Goal: Task Accomplishment & Management: Manage account settings

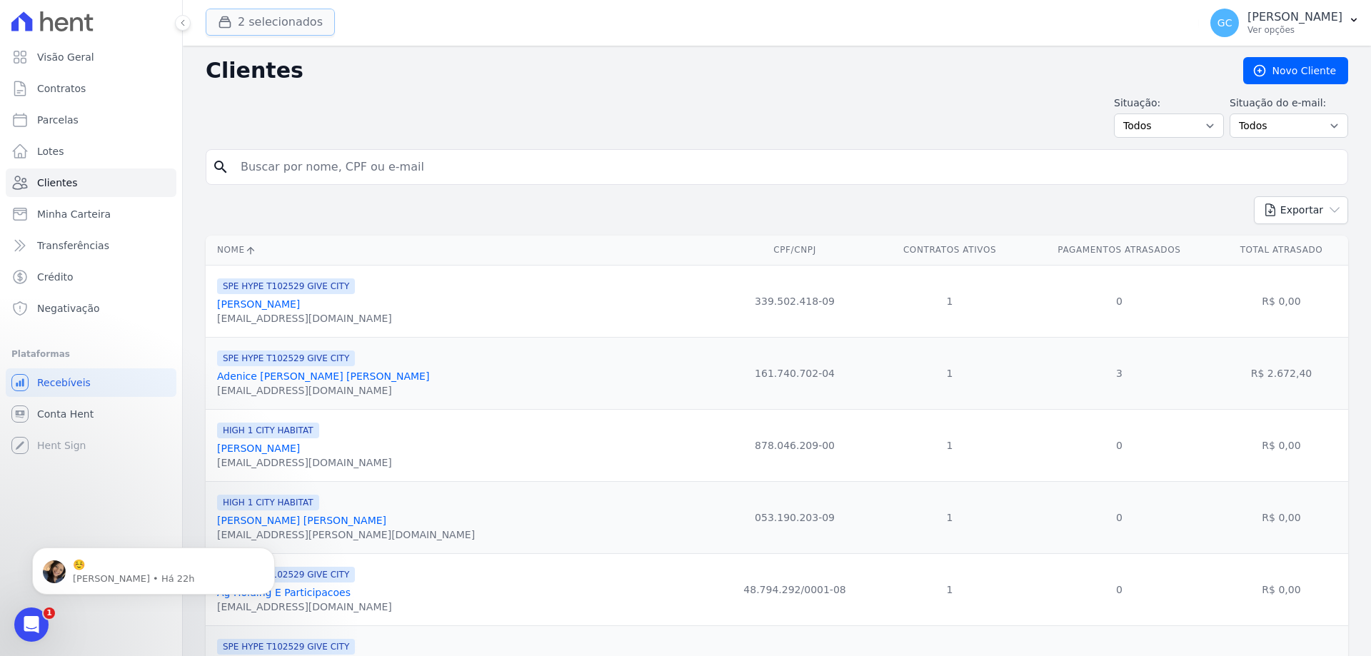
click at [299, 26] on button "2 selecionados" at bounding box center [270, 22] width 129 height 27
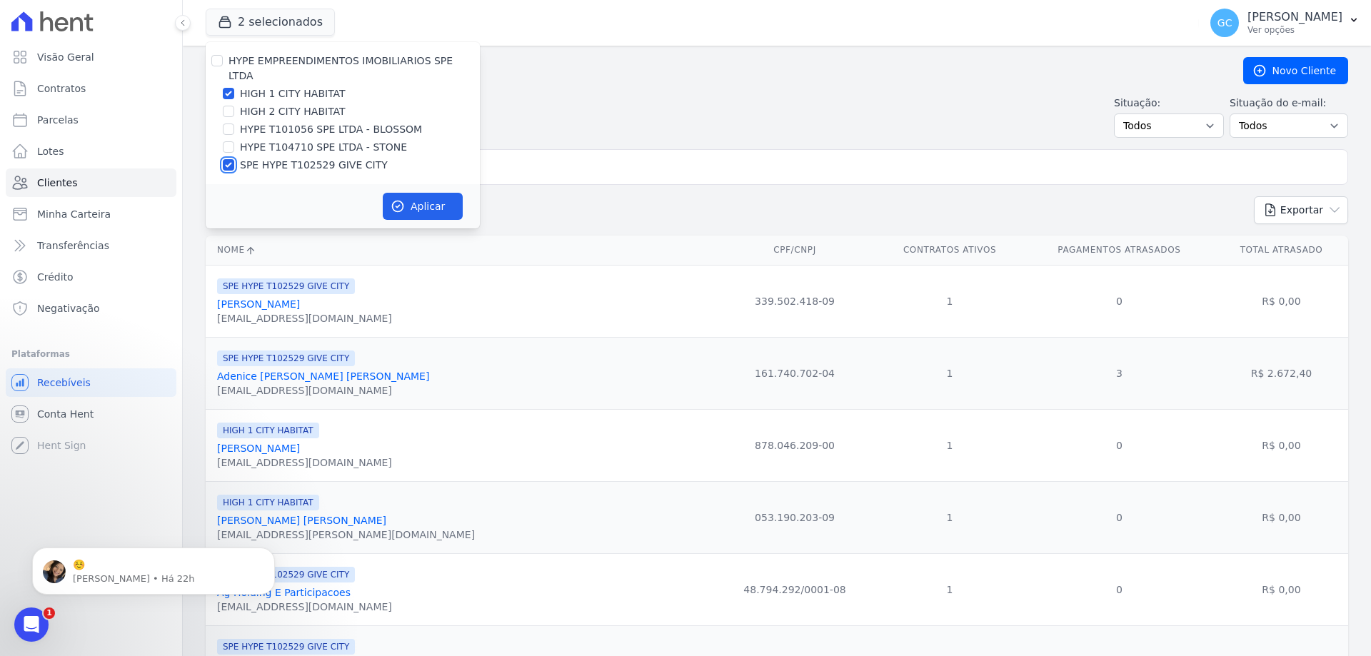
click at [227, 159] on input "SPE HYPE T102529 GIVE CITY" at bounding box center [228, 164] width 11 height 11
checkbox input "false"
click at [228, 88] on input "HIGH 1 CITY HABITAT" at bounding box center [228, 93] width 11 height 11
checkbox input "false"
click at [228, 124] on input "HYPE T101056 SPE LTDA - BLOSSOM" at bounding box center [228, 129] width 11 height 11
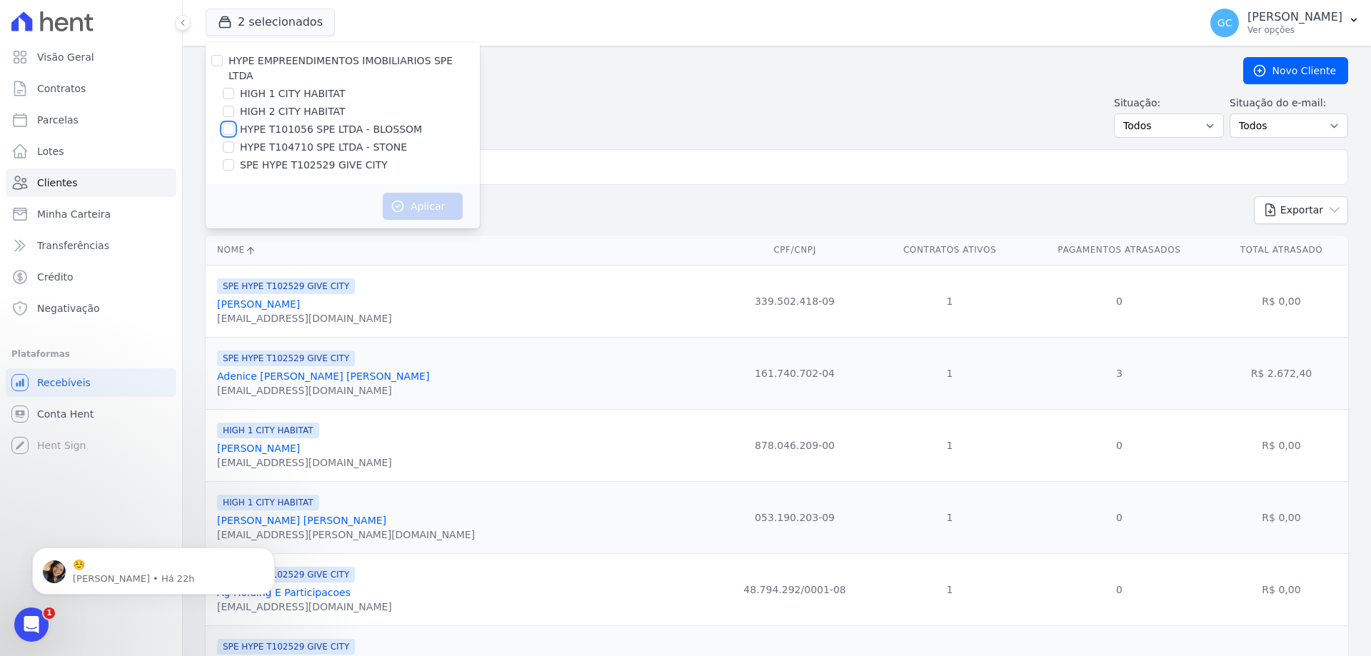
checkbox input "true"
click at [433, 193] on button "Aplicar" at bounding box center [423, 206] width 80 height 27
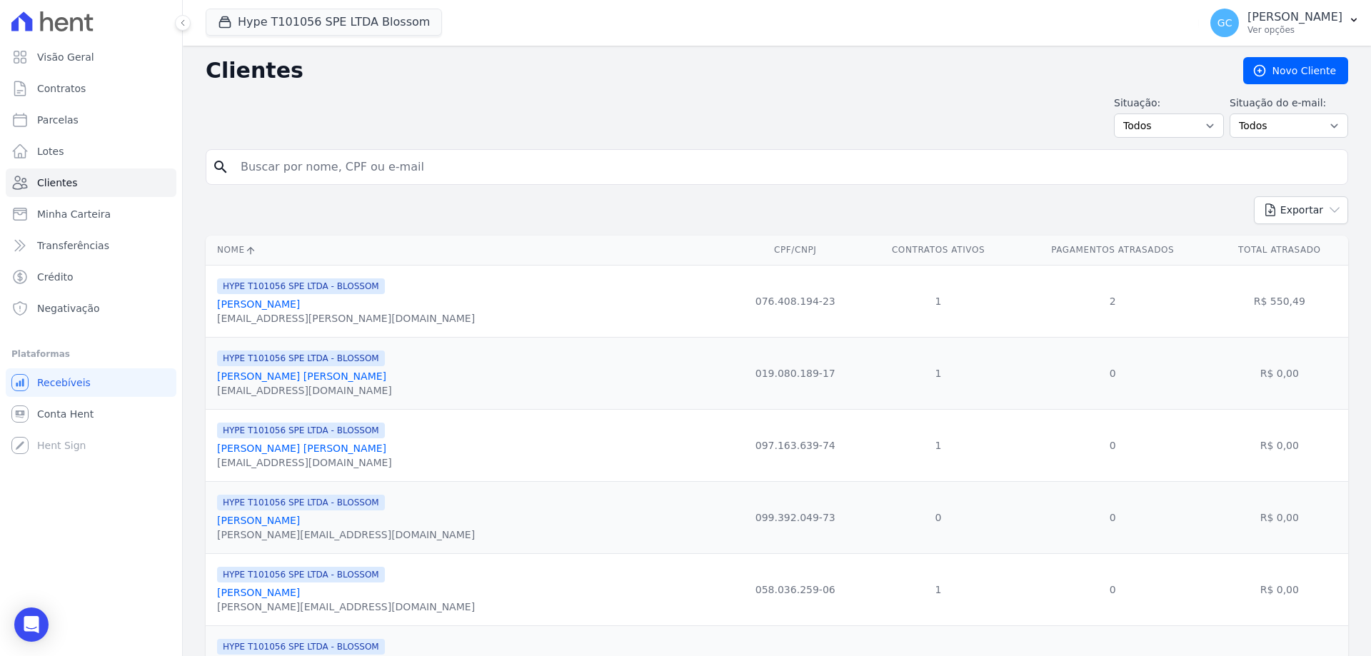
click at [387, 168] on input "search" at bounding box center [787, 167] width 1110 height 29
paste input "[PERSON_NAME] [PERSON_NAME] [PERSON_NAME]"
type input "[PERSON_NAME] [PERSON_NAME] [PERSON_NAME]"
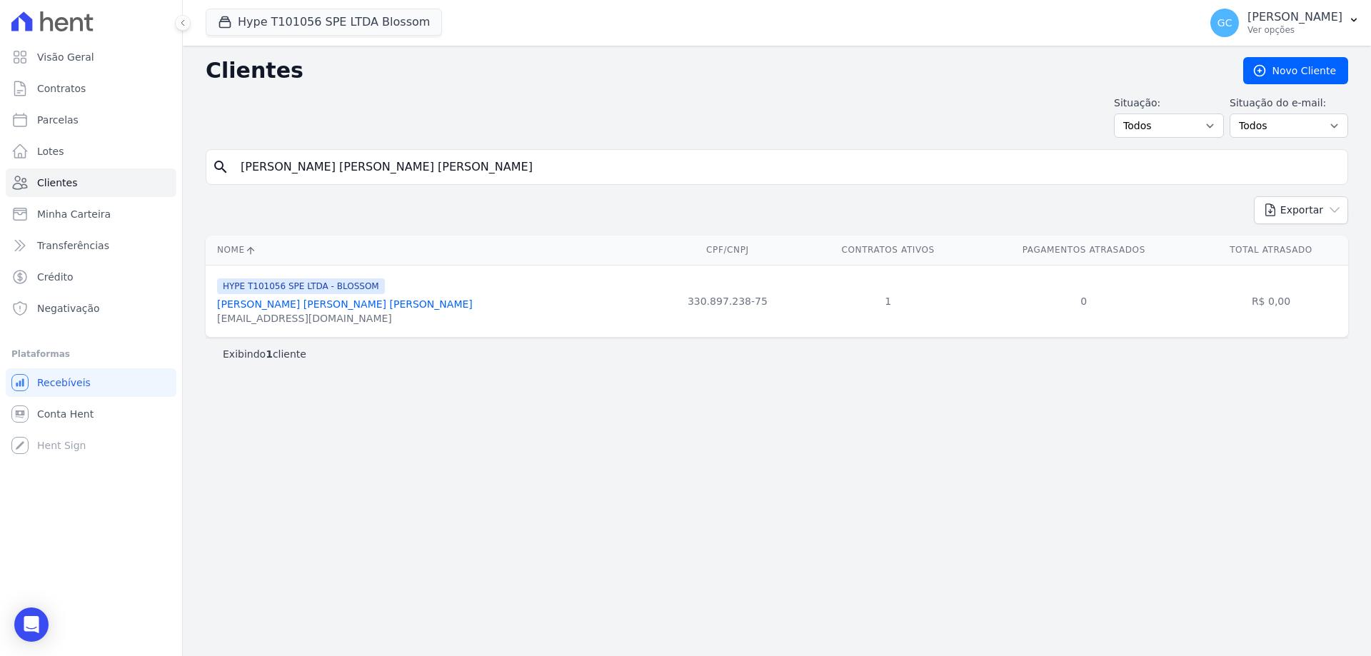
click at [312, 309] on link "[PERSON_NAME] [PERSON_NAME] [PERSON_NAME]" at bounding box center [345, 304] width 256 height 11
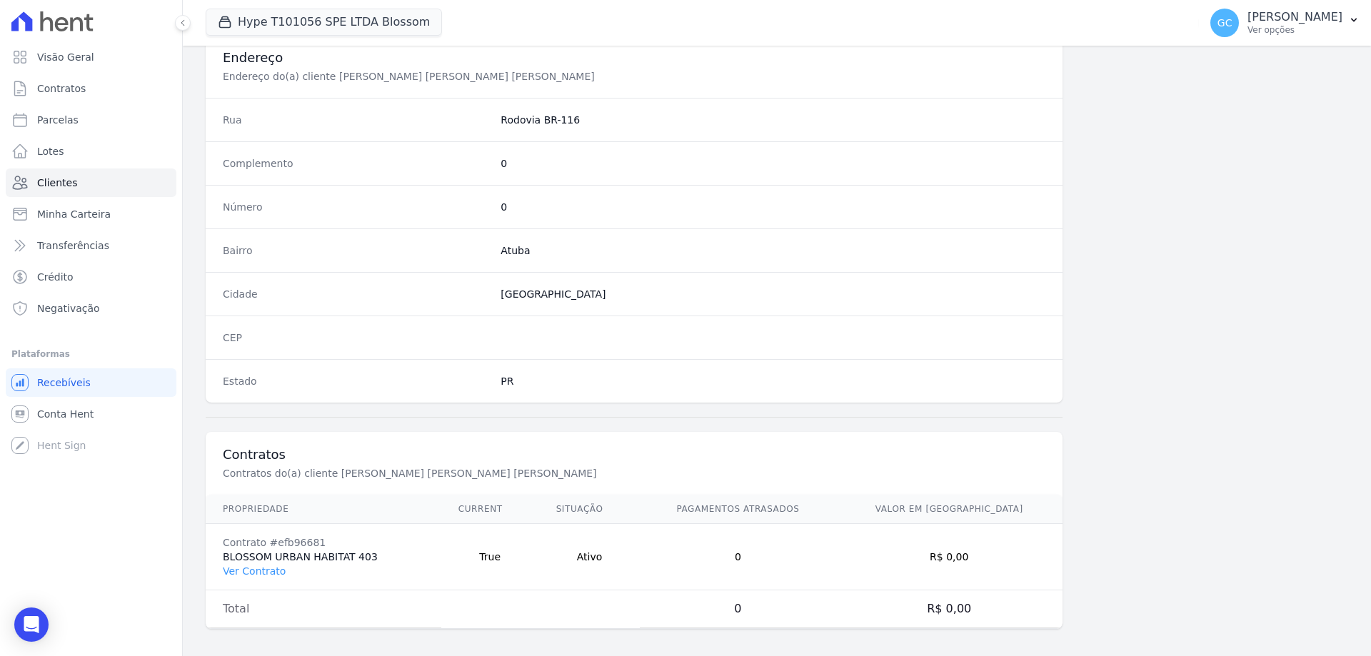
scroll to position [680, 0]
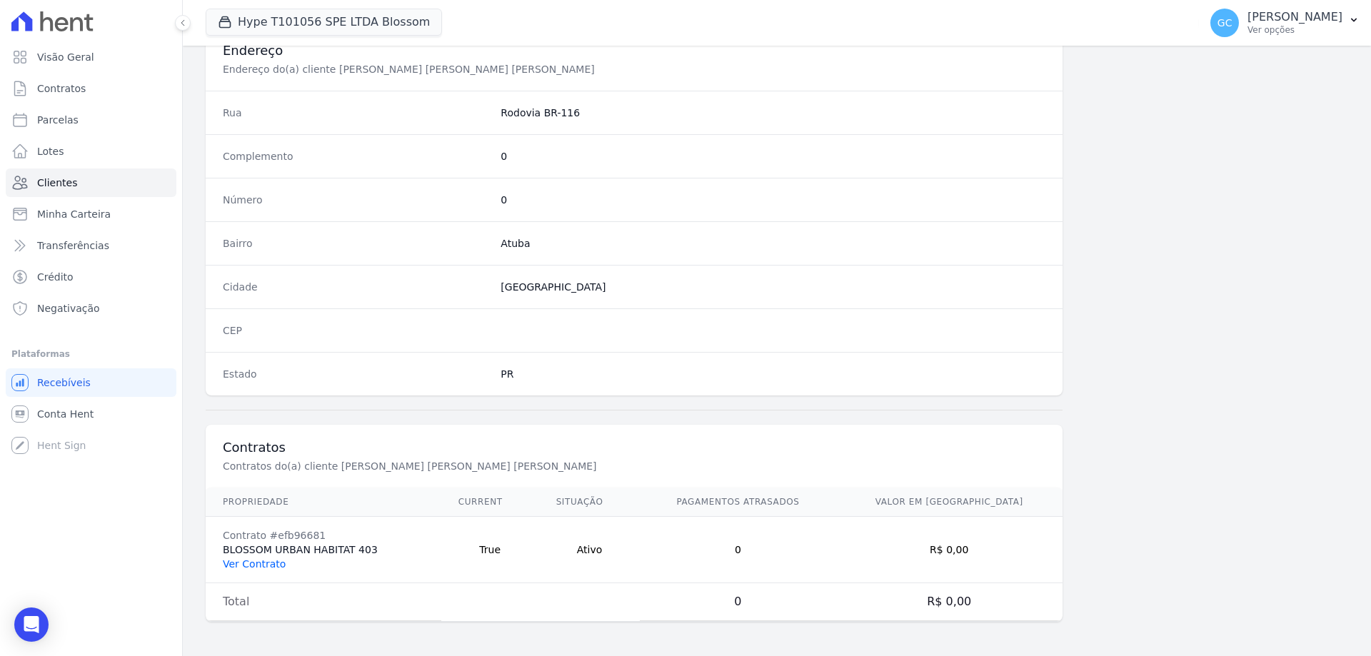
click at [245, 564] on link "Ver Contrato" at bounding box center [254, 563] width 63 height 11
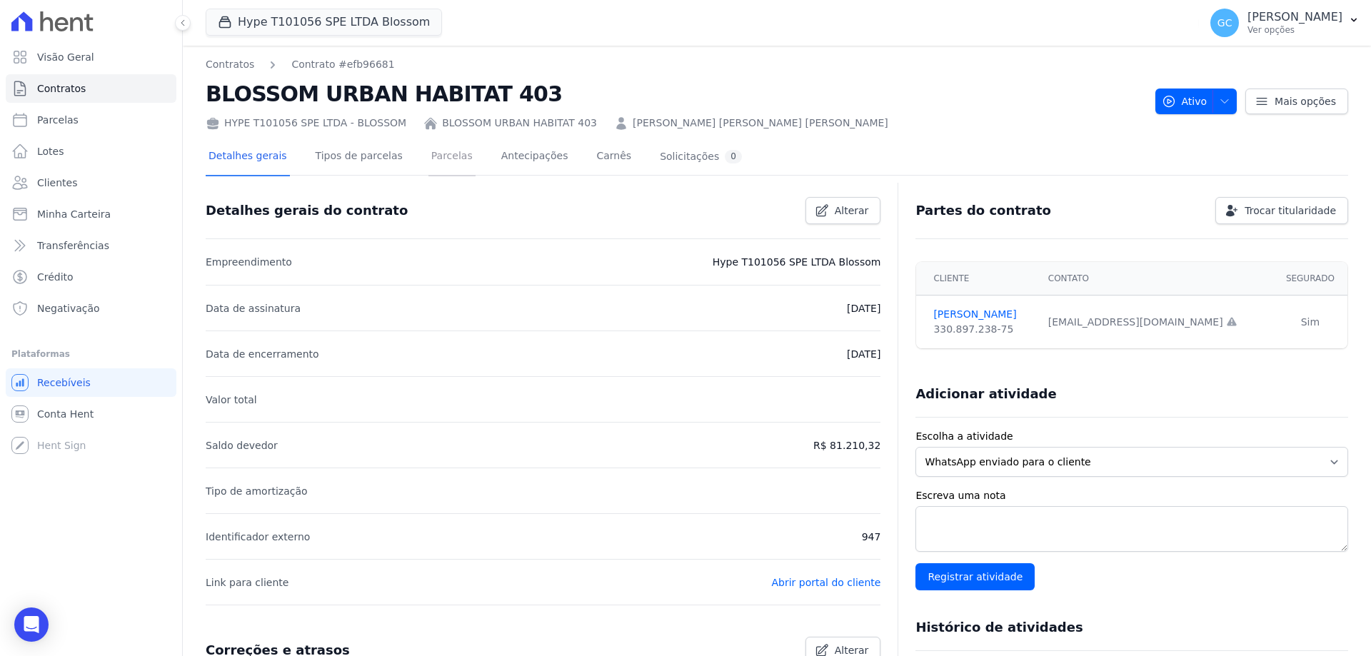
click at [446, 154] on link "Parcelas" at bounding box center [451, 158] width 47 height 38
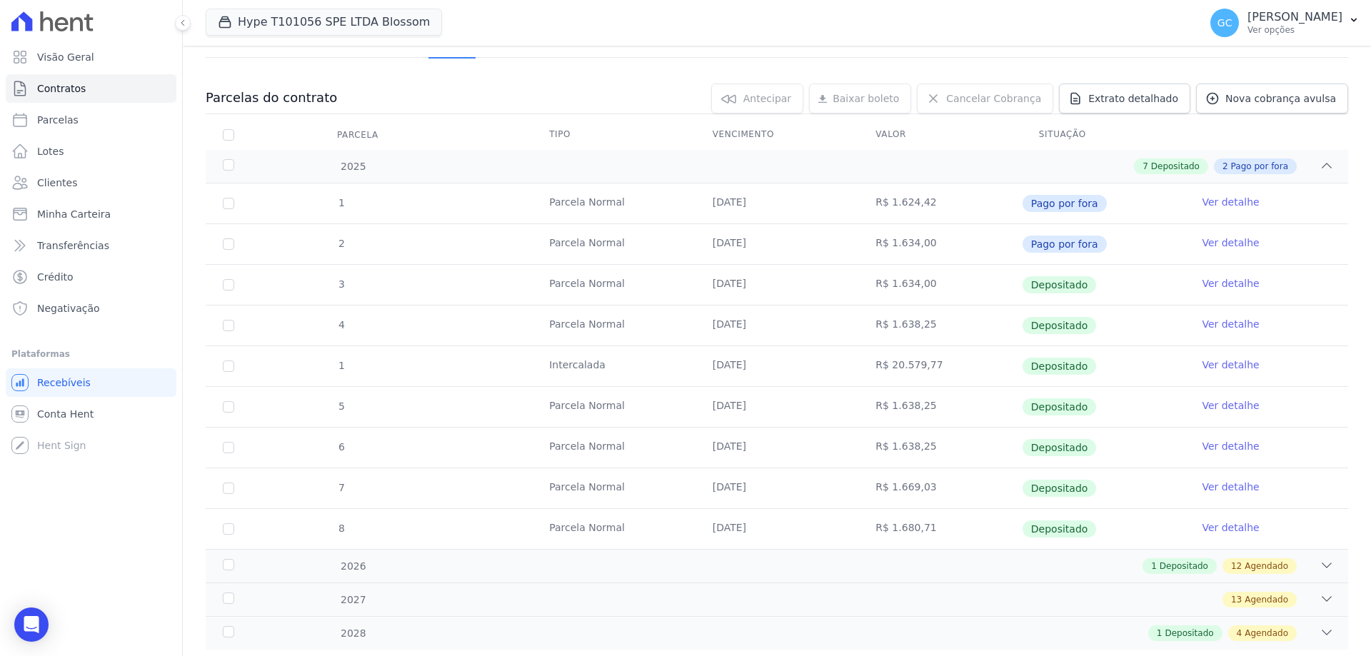
scroll to position [154, 0]
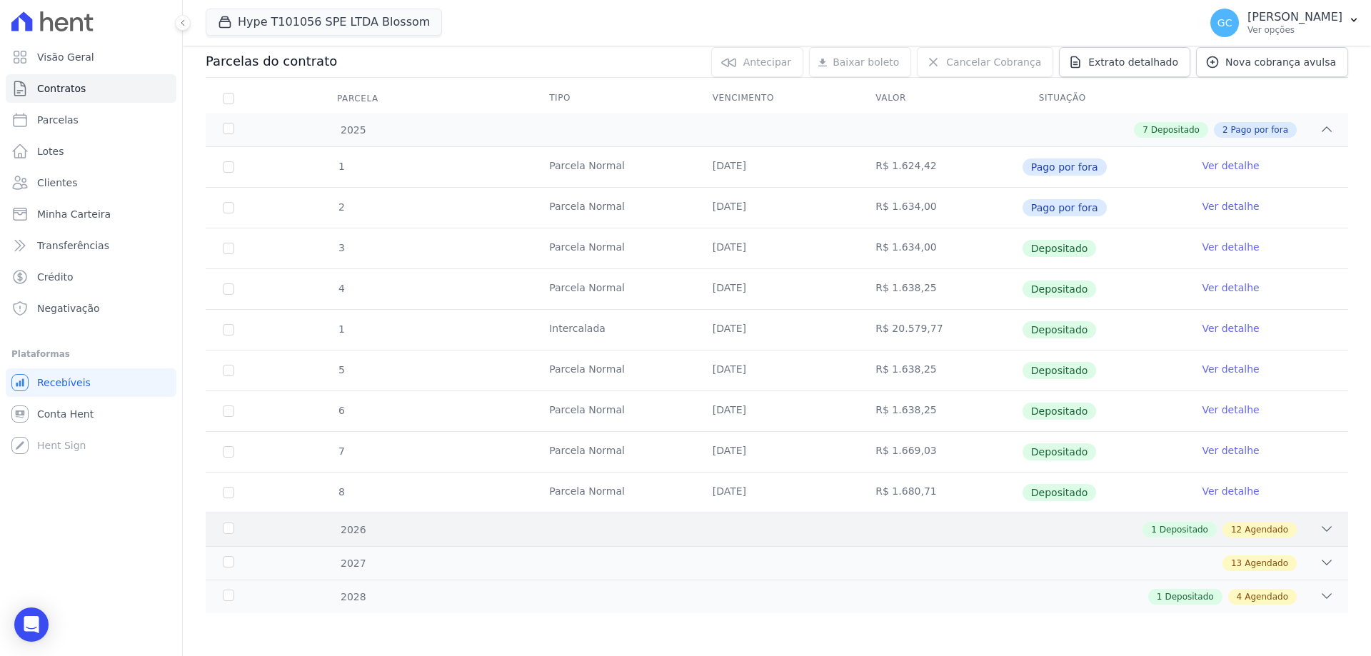
click at [1320, 527] on icon at bounding box center [1327, 529] width 14 height 14
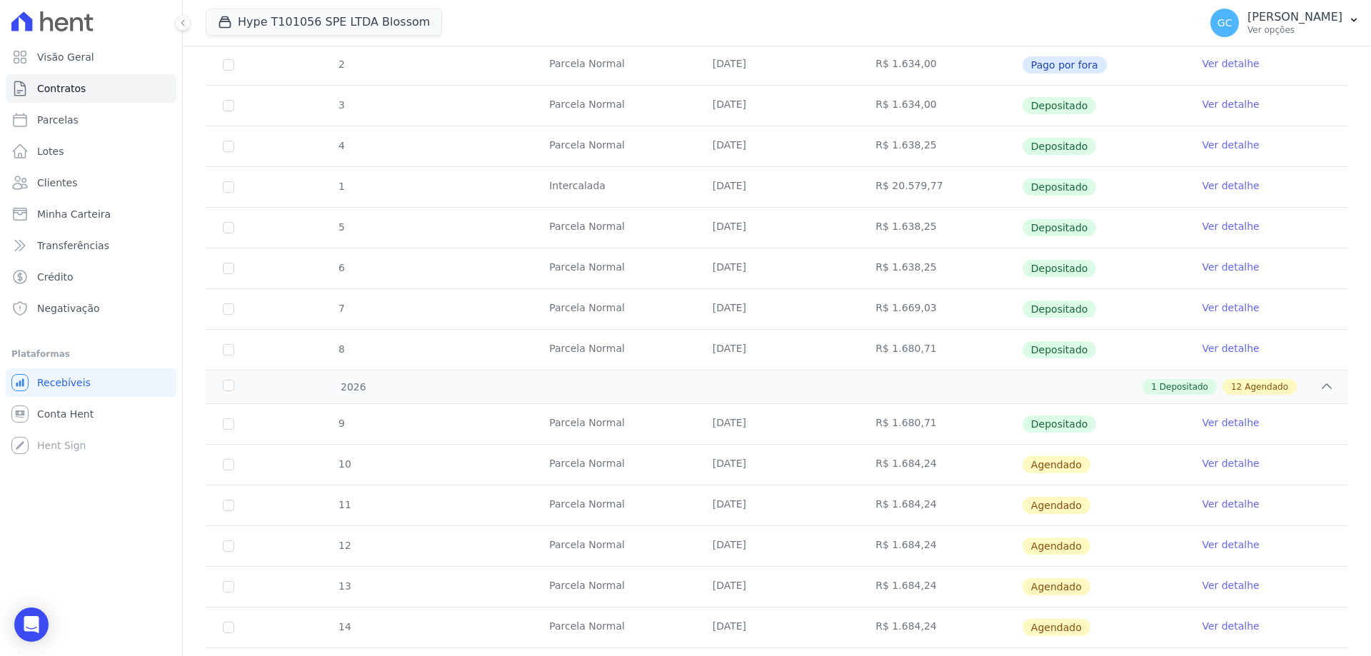
scroll to position [369, 0]
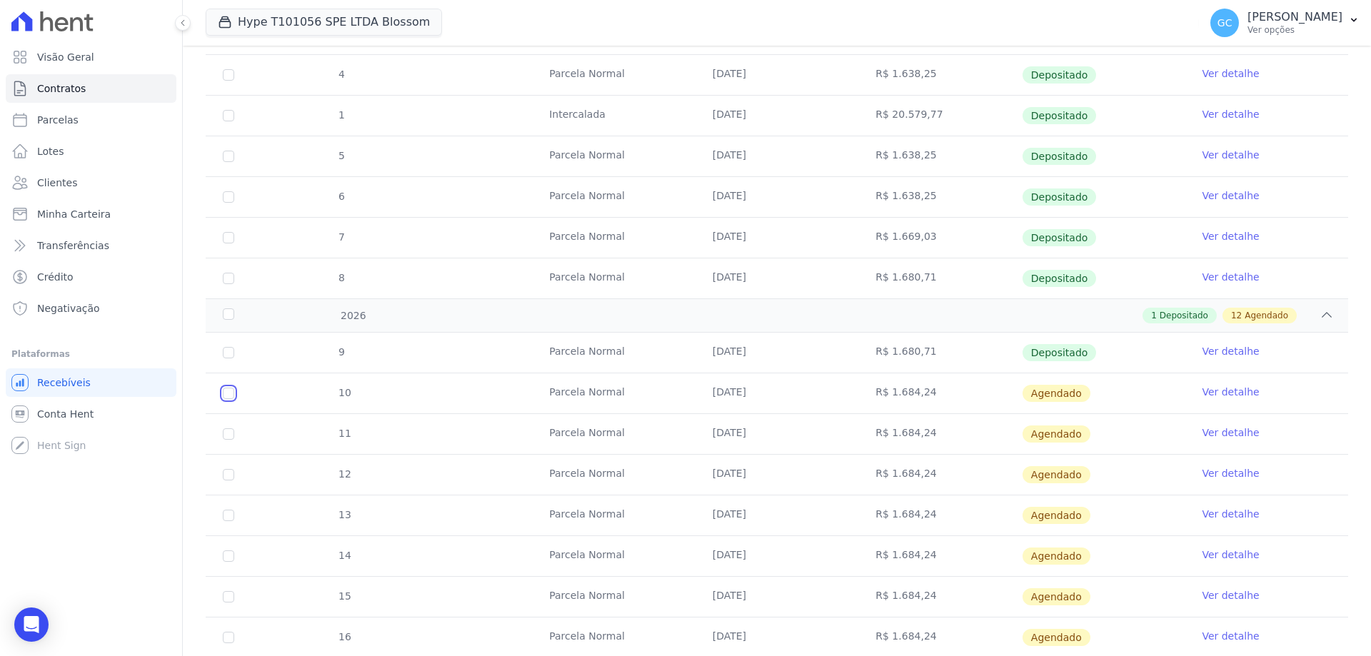
click at [229, 396] on input "checkbox" at bounding box center [228, 393] width 11 height 11
checkbox input "true"
click at [226, 434] on input "checkbox" at bounding box center [228, 433] width 11 height 11
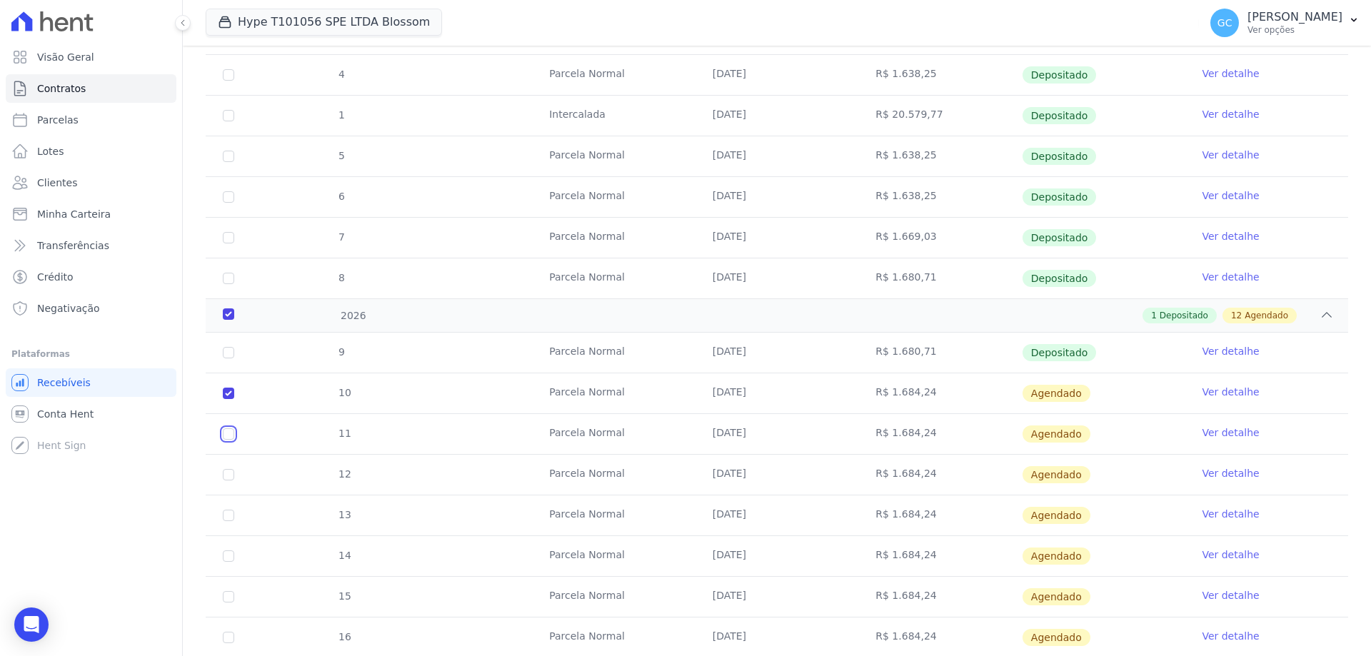
checkbox input "true"
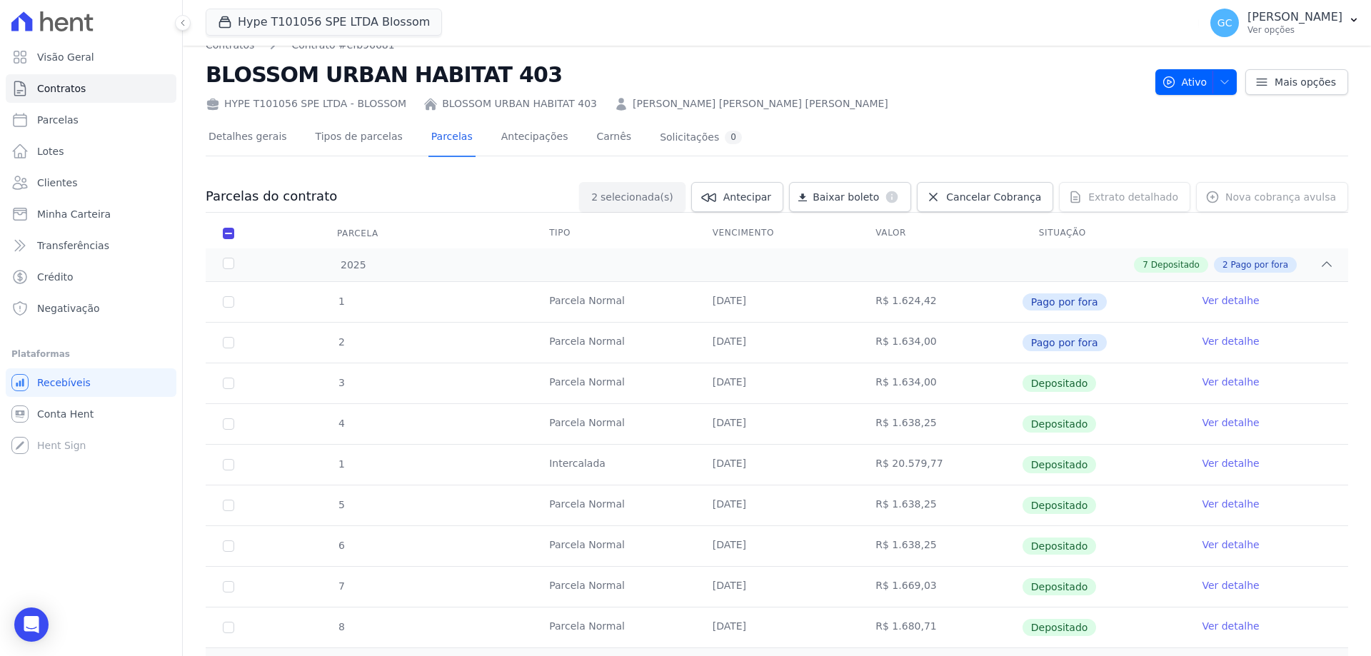
scroll to position [11, 0]
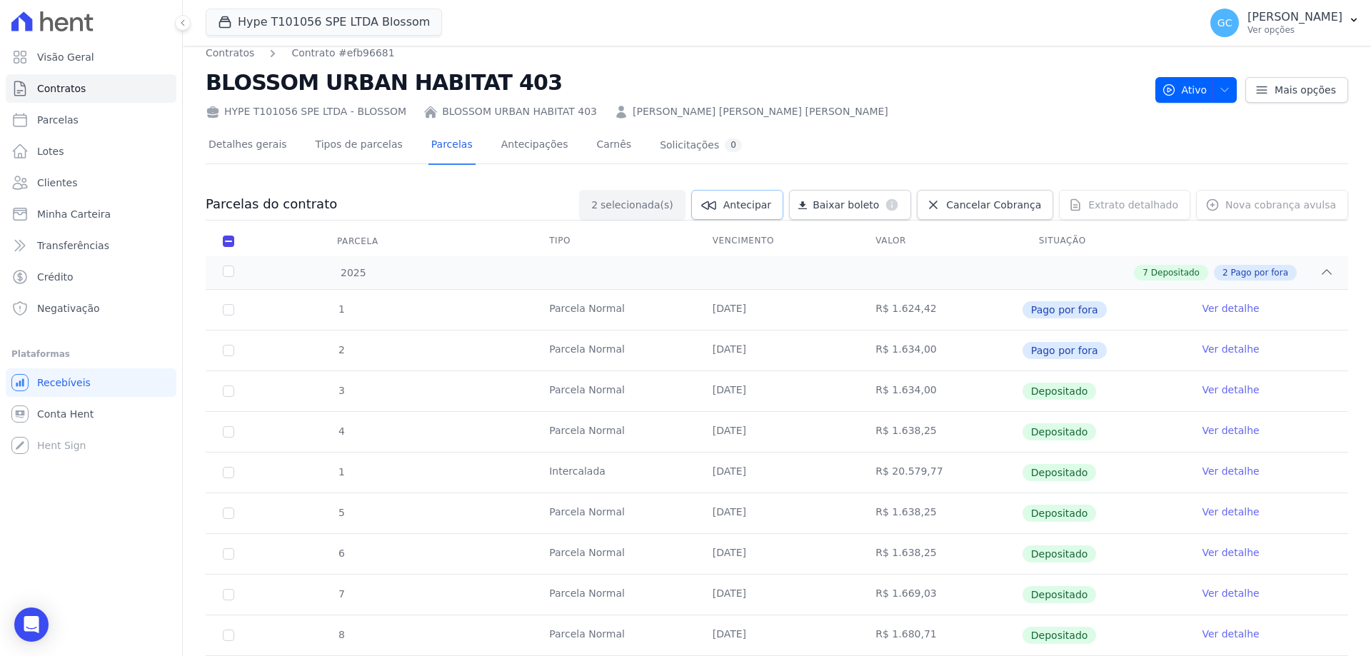
click at [766, 201] on span "Antecipar" at bounding box center [747, 205] width 48 height 14
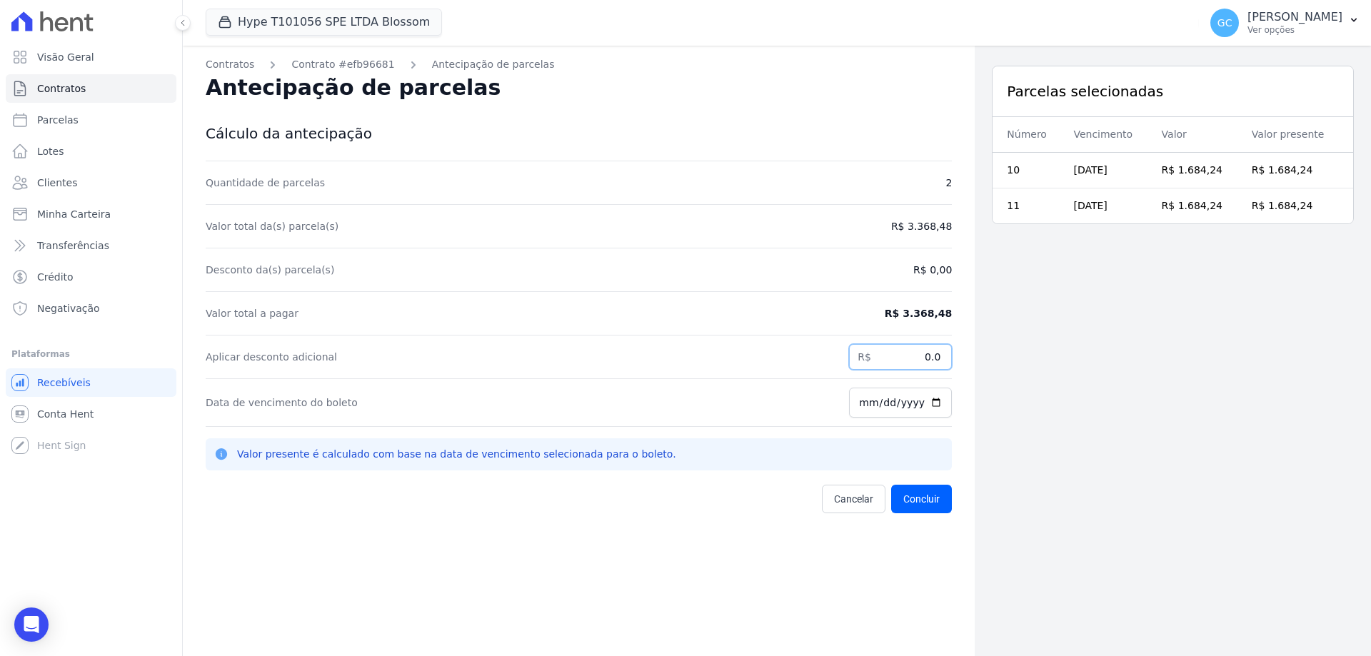
drag, startPoint x: 918, startPoint y: 362, endPoint x: 953, endPoint y: 361, distance: 35.0
click at [953, 361] on div "Contratos Contrato #efb96681 Antecipação de parcelas Antecipação de parcelas Cá…" at bounding box center [579, 374] width 792 height 656
paste input "3.24215"
drag, startPoint x: 931, startPoint y: 411, endPoint x: 918, endPoint y: 426, distance: 19.3
click at [918, 426] on div "Data de vencimento do boleto [DATE]" at bounding box center [579, 403] width 746 height 48
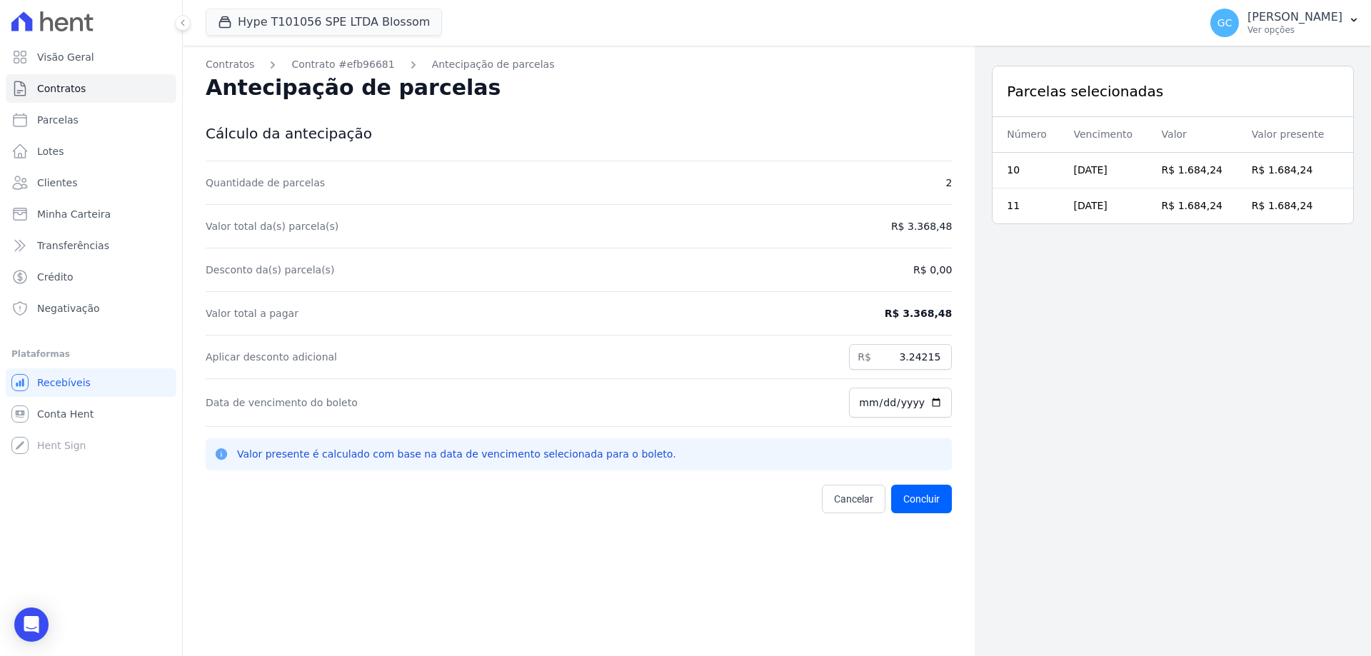
click at [1001, 439] on div "Parcelas selecionadas Número Vencimento Valor Valor presente 10 [DATE] R$ 1.684…" at bounding box center [1173, 374] width 396 height 656
click at [926, 491] on button "Concluir" at bounding box center [921, 499] width 61 height 29
drag, startPoint x: 901, startPoint y: 357, endPoint x: 962, endPoint y: 355, distance: 60.7
click at [962, 355] on div "Contratos Contrato #efb96681 Antecipação de parcelas Antecipação de parcelas Cá…" at bounding box center [579, 374] width 792 height 656
type input "3242.15"
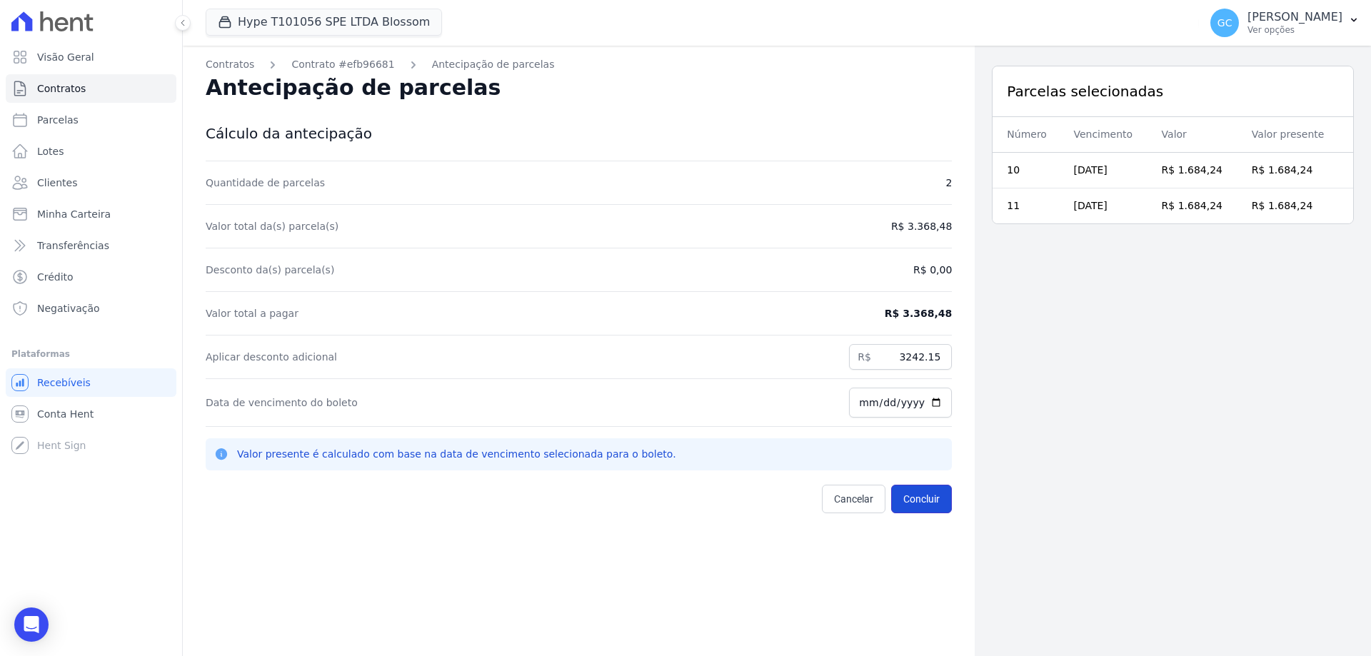
click at [922, 503] on button "Concluir" at bounding box center [921, 499] width 61 height 29
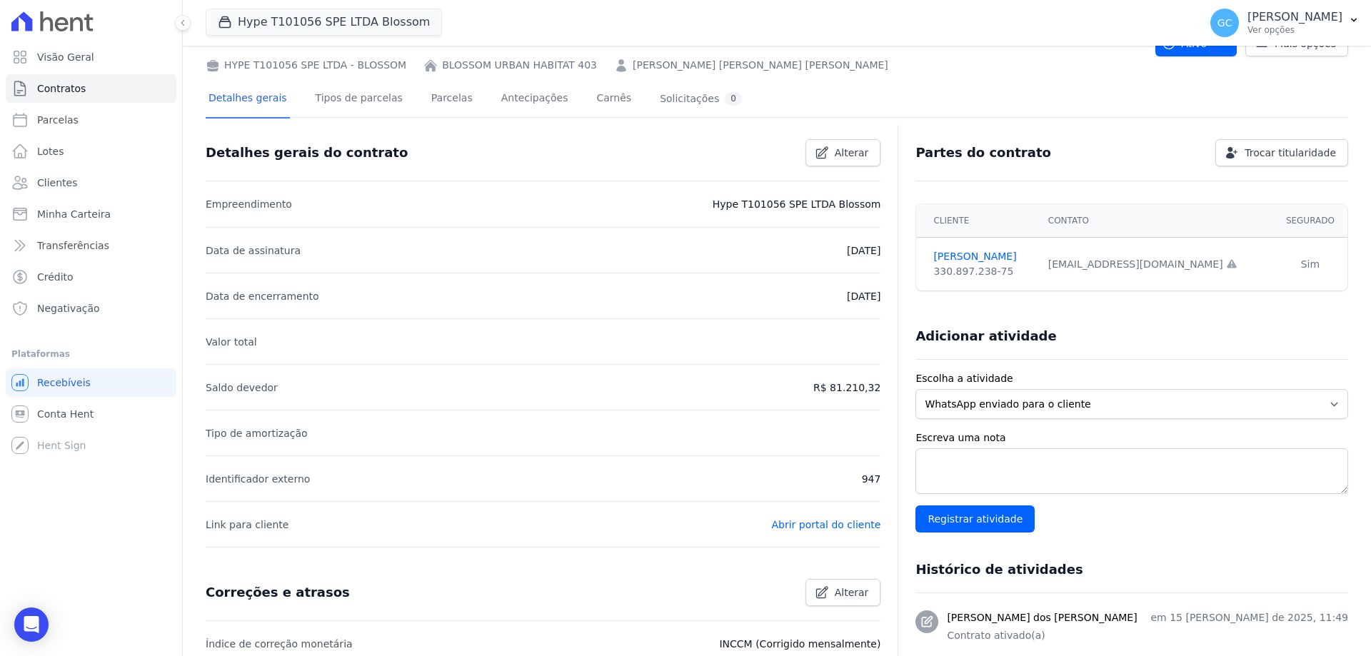
scroll to position [71, 0]
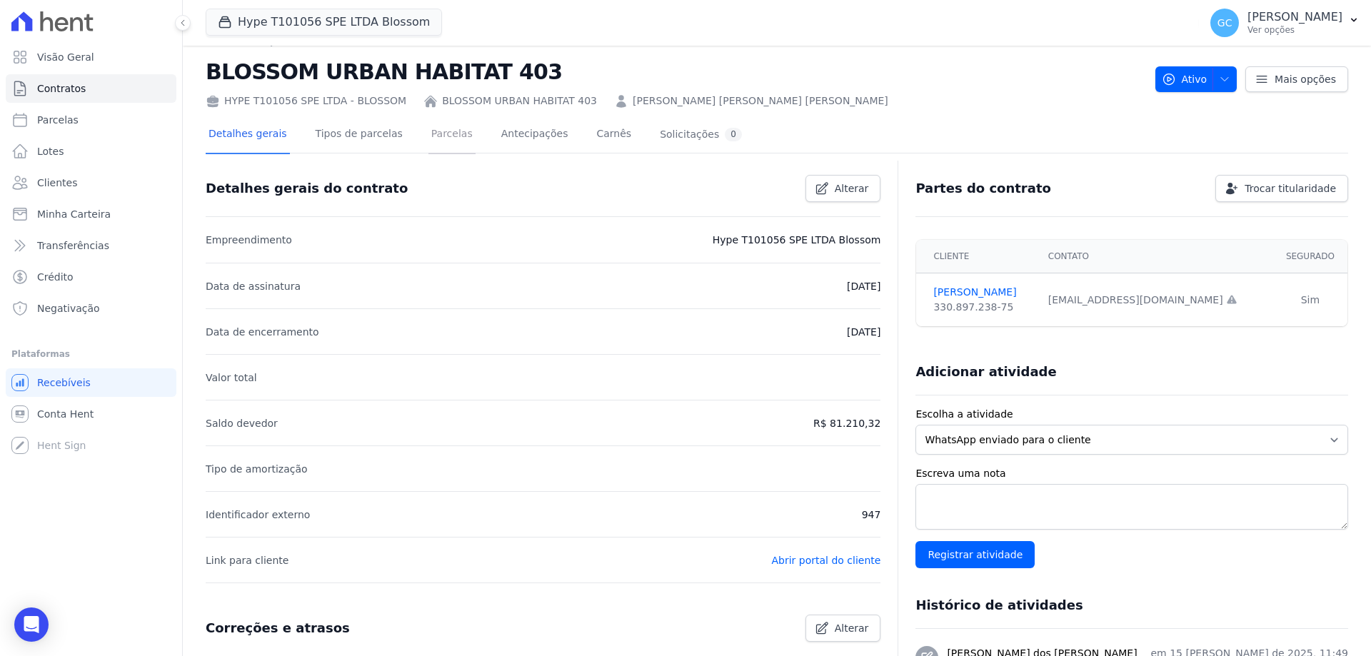
click at [451, 136] on link "Parcelas" at bounding box center [451, 135] width 47 height 38
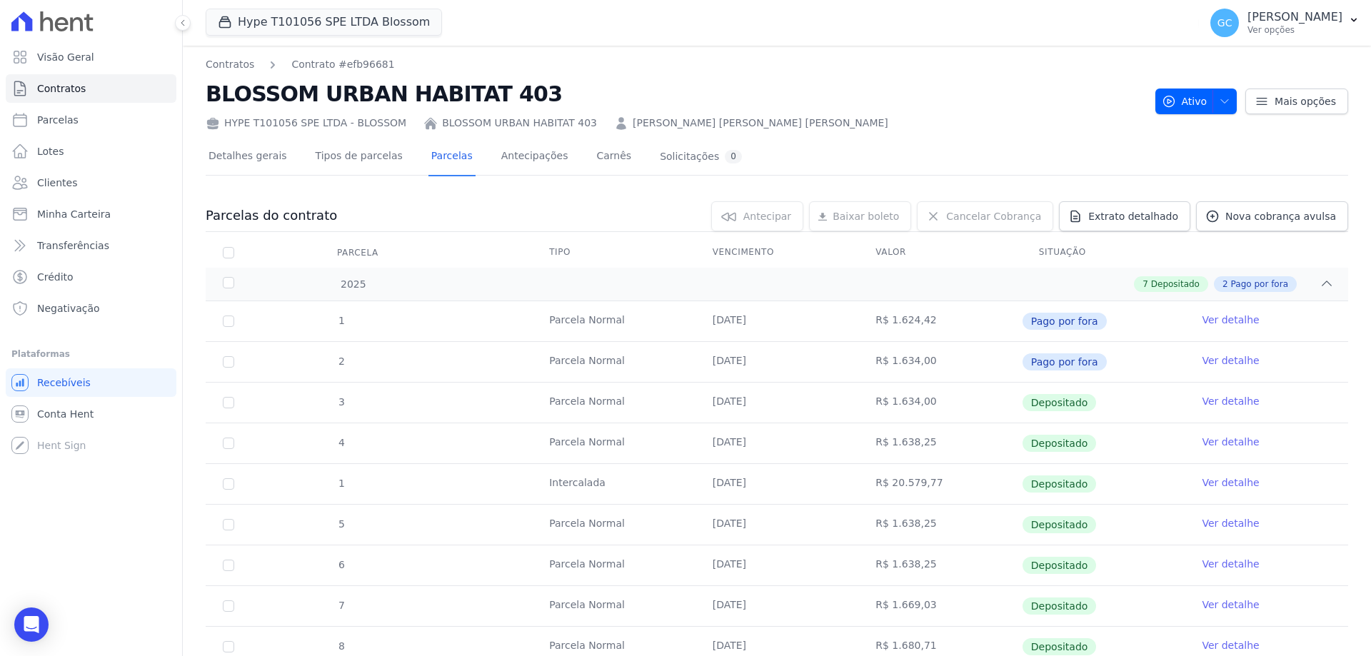
scroll to position [154, 0]
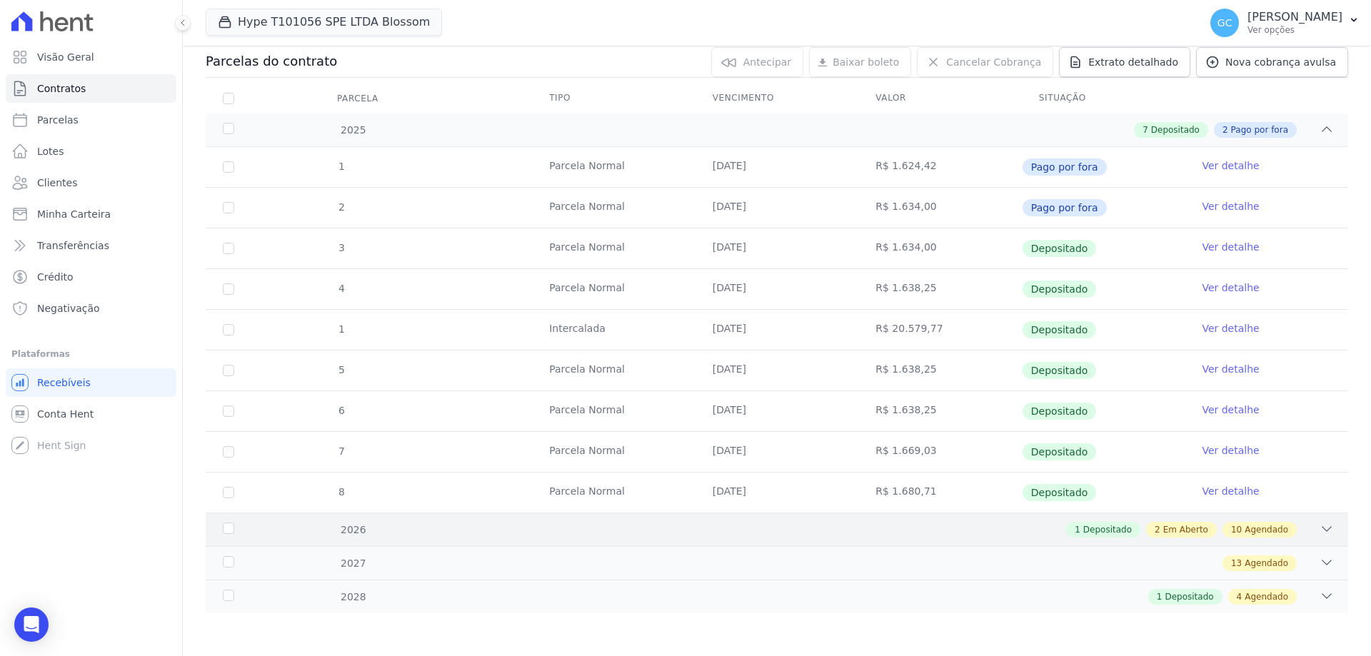
click at [1320, 527] on icon at bounding box center [1327, 529] width 14 height 14
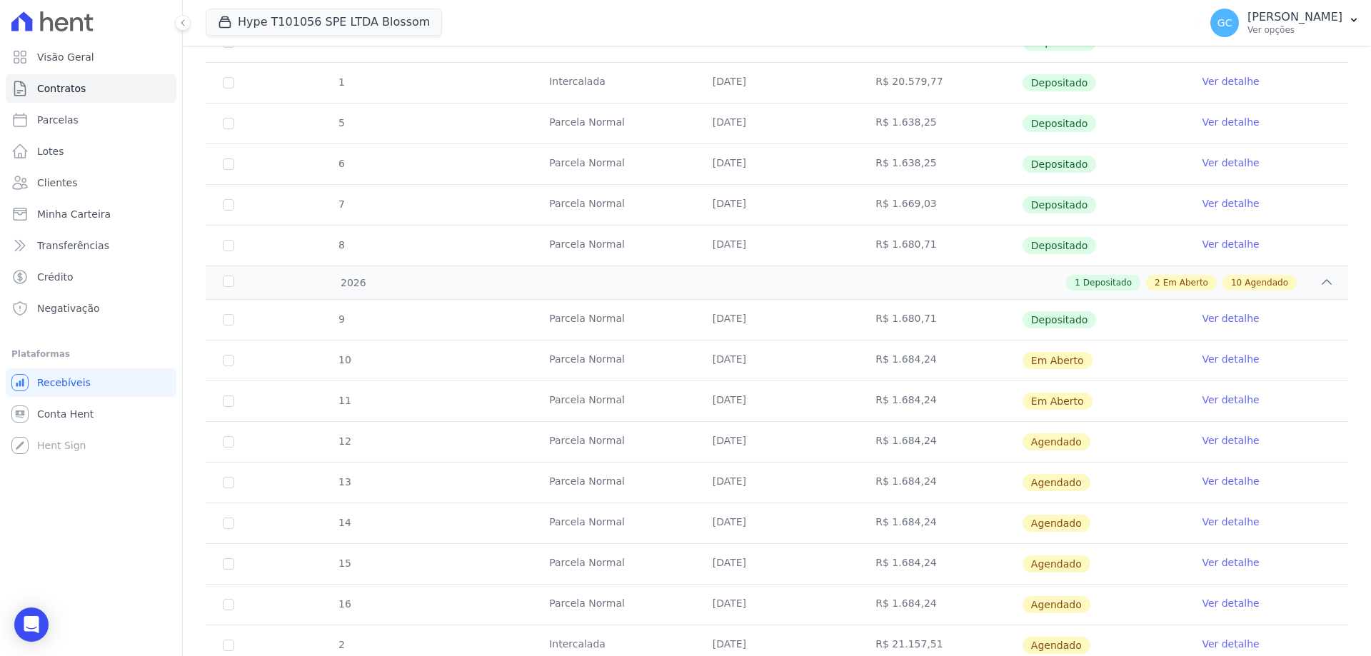
scroll to position [398, 0]
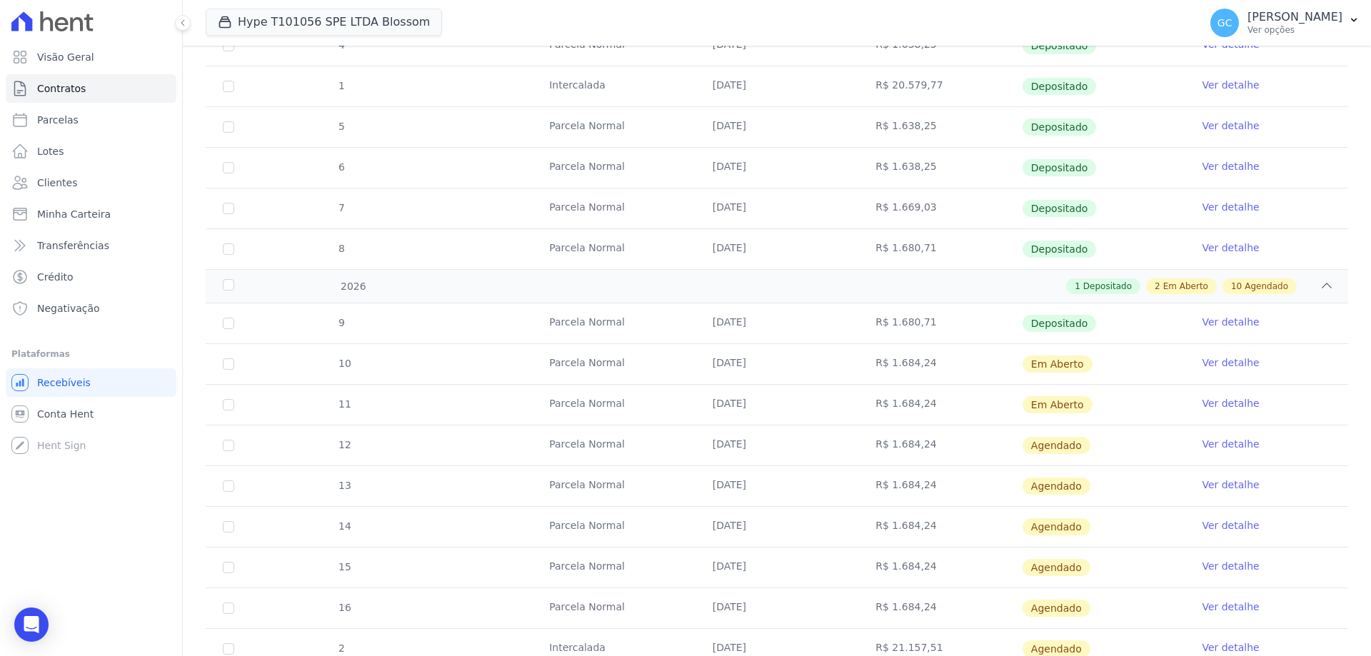
click at [1206, 361] on link "Ver detalhe" at bounding box center [1230, 363] width 57 height 14
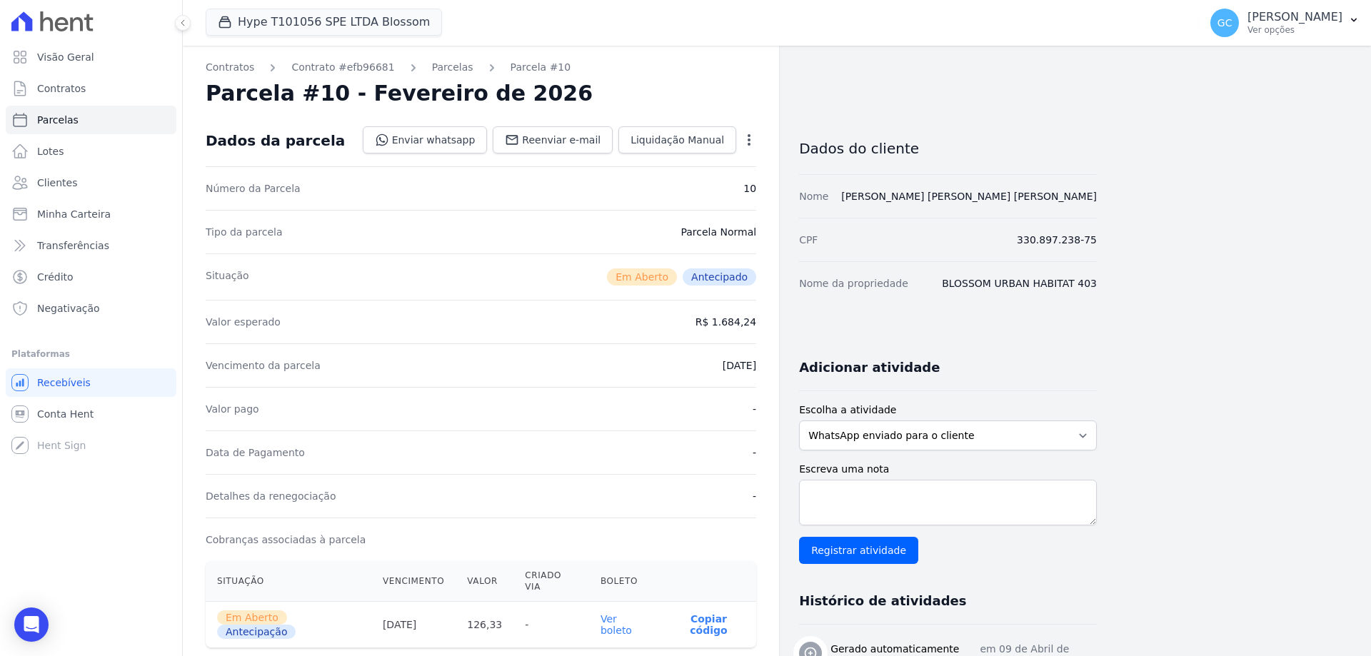
click at [618, 613] on link "Ver boleto" at bounding box center [616, 624] width 31 height 23
click at [439, 70] on link "Parcelas" at bounding box center [452, 67] width 41 height 15
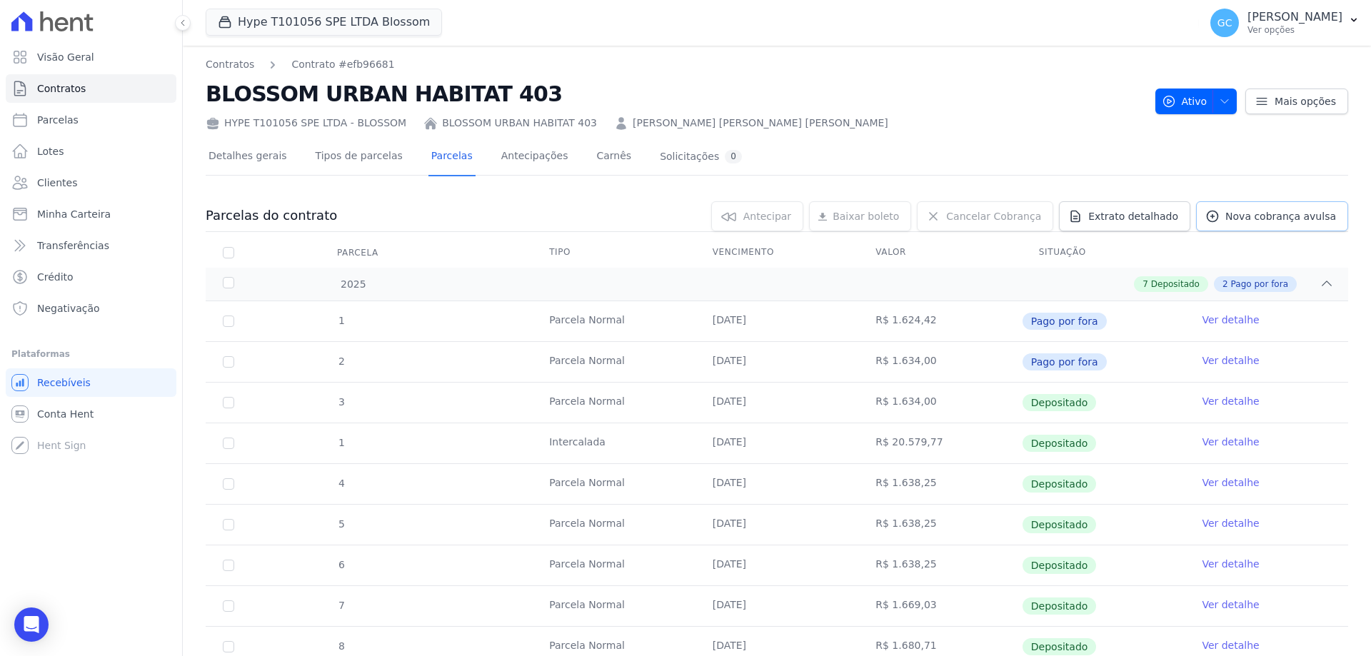
click at [1274, 214] on span "Nova cobrança avulsa" at bounding box center [1281, 216] width 111 height 14
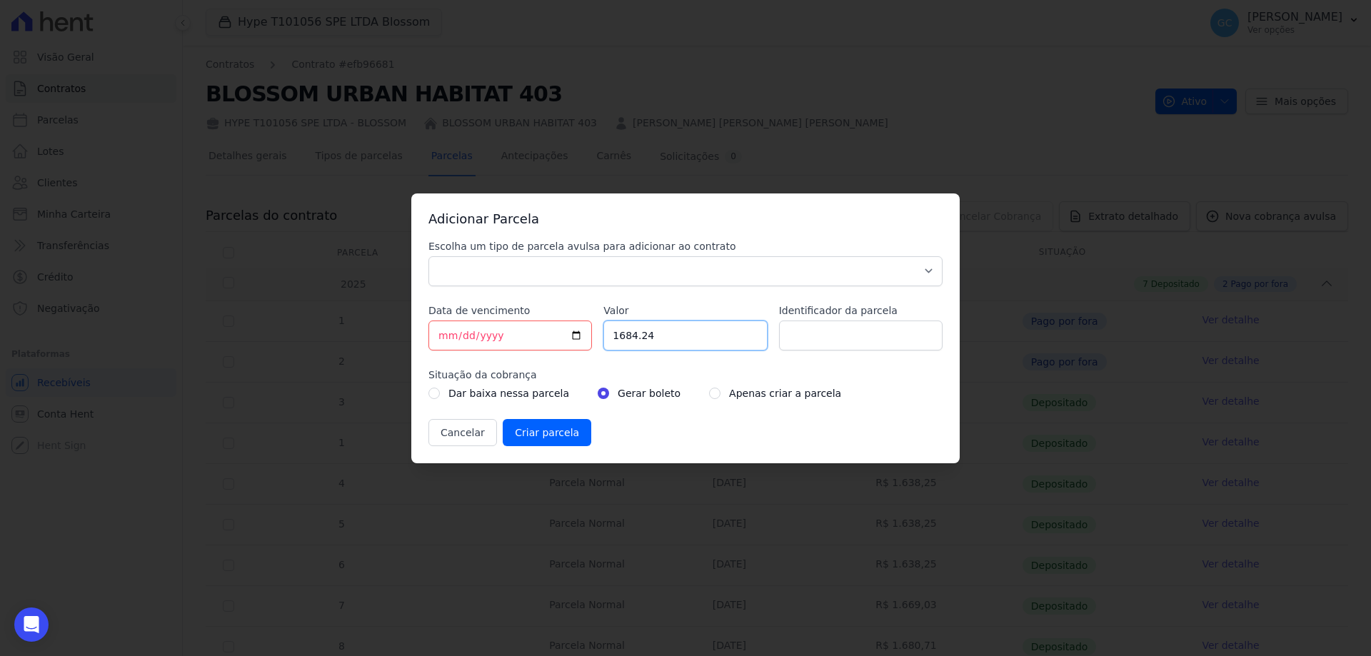
drag, startPoint x: 667, startPoint y: 337, endPoint x: 616, endPoint y: 329, distance: 52.0
click at [615, 330] on input "1684.24" at bounding box center [685, 336] width 164 height 30
click at [673, 344] on input "1684.24" at bounding box center [685, 336] width 164 height 30
drag, startPoint x: 683, startPoint y: 332, endPoint x: 611, endPoint y: 338, distance: 71.6
click at [611, 338] on input "1684.24" at bounding box center [685, 336] width 164 height 30
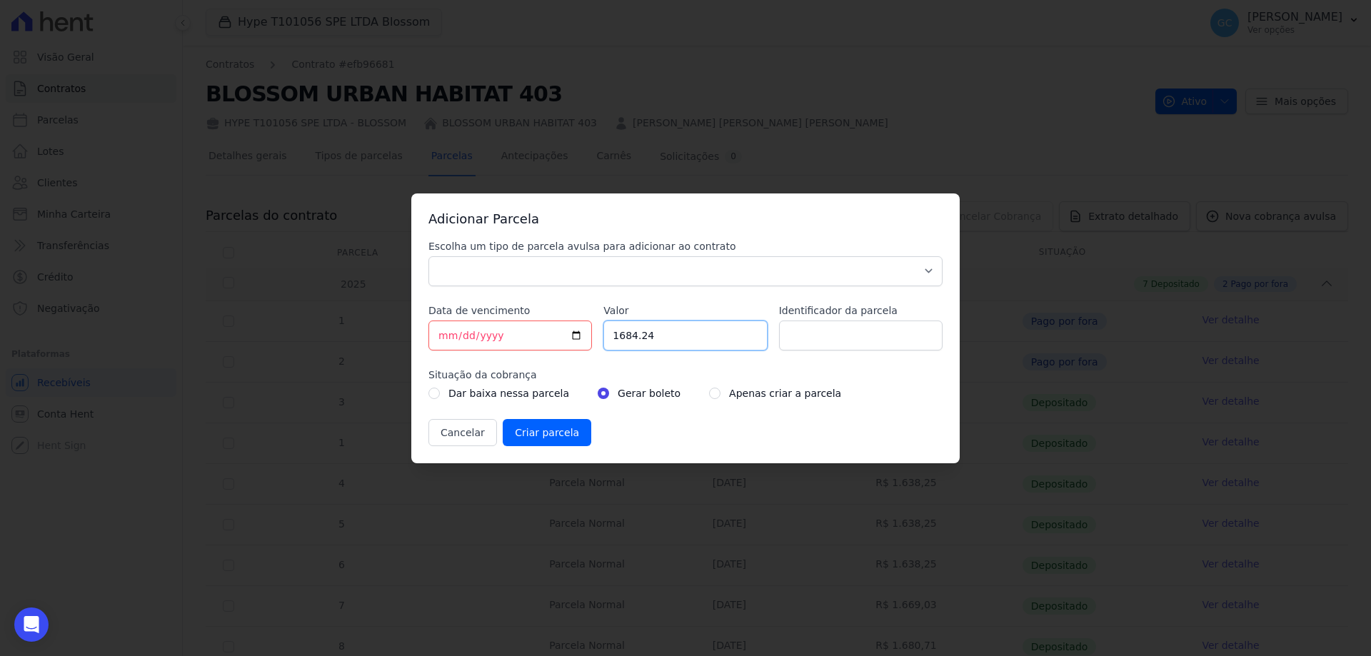
paste input "3.24215"
type input "3.24215"
click at [640, 336] on input "3.24215" at bounding box center [685, 336] width 164 height 30
click at [638, 334] on input "3.24215" at bounding box center [685, 336] width 164 height 30
drag, startPoint x: 651, startPoint y: 335, endPoint x: 622, endPoint y: 336, distance: 28.6
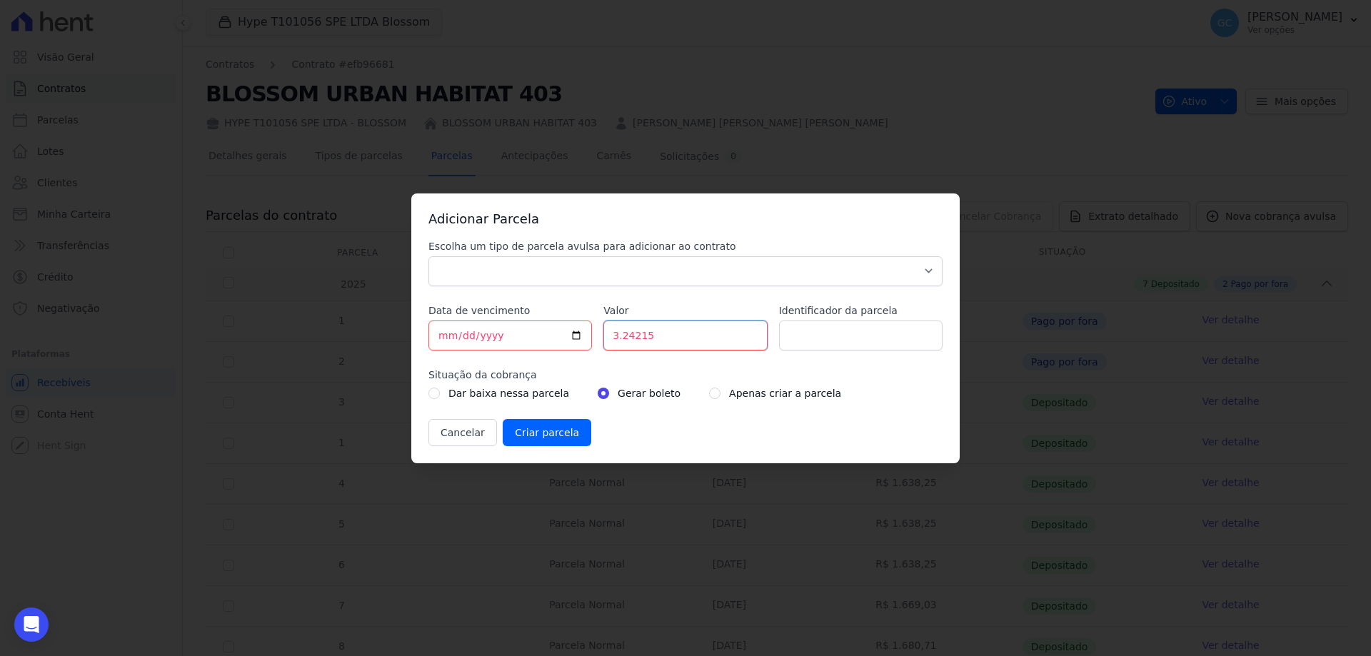
click at [622, 336] on input "3.24215" at bounding box center [685, 336] width 164 height 30
paste input "24215"
click at [632, 335] on input "3224215" at bounding box center [685, 336] width 164 height 30
click at [626, 335] on input "3224215" at bounding box center [685, 336] width 164 height 30
click at [630, 336] on input "3224215" at bounding box center [685, 336] width 164 height 30
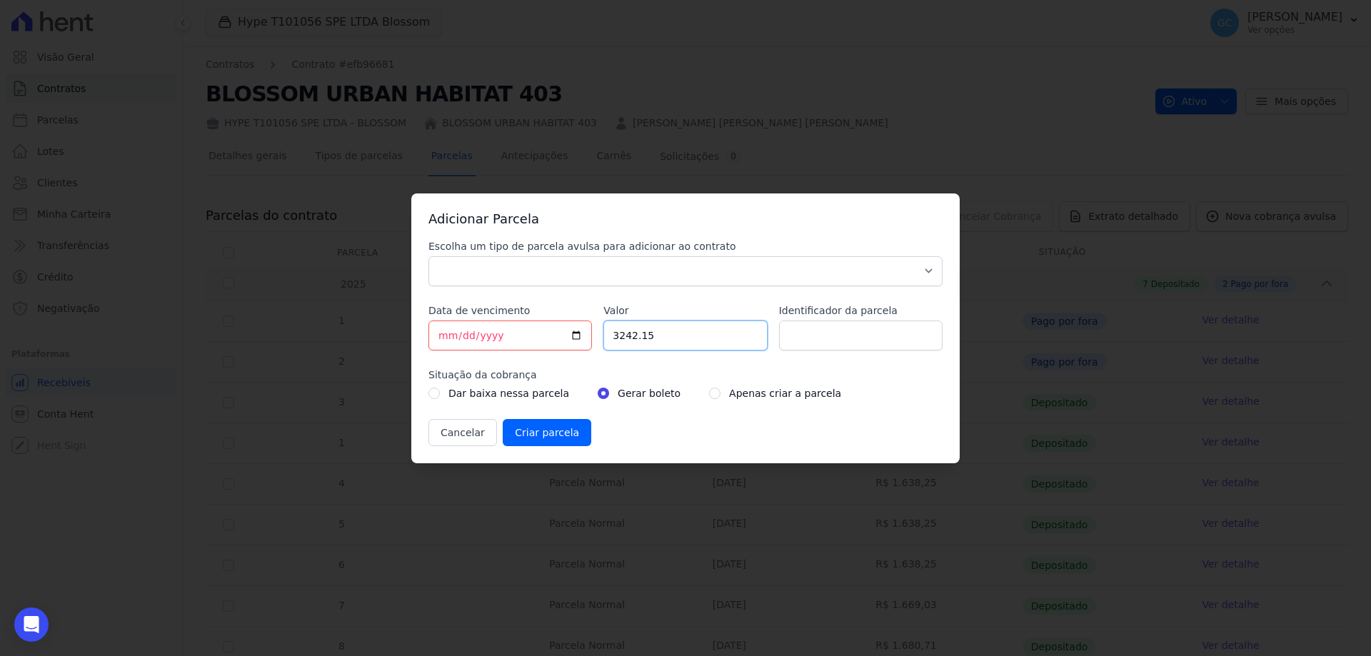
type input "3242.15"
click at [543, 277] on select "Parcela Normal Sinal Caução Intercalada Chaves Pré Chaves Pós Chaves Taxas Quit…" at bounding box center [685, 271] width 514 height 30
select select "advance"
click at [428, 256] on select "Parcela Normal Sinal Caução Intercalada Chaves Pré Chaves Pós Chaves Taxas Quit…" at bounding box center [685, 271] width 514 height 30
click at [554, 434] on input "Criar parcela" at bounding box center [547, 432] width 89 height 27
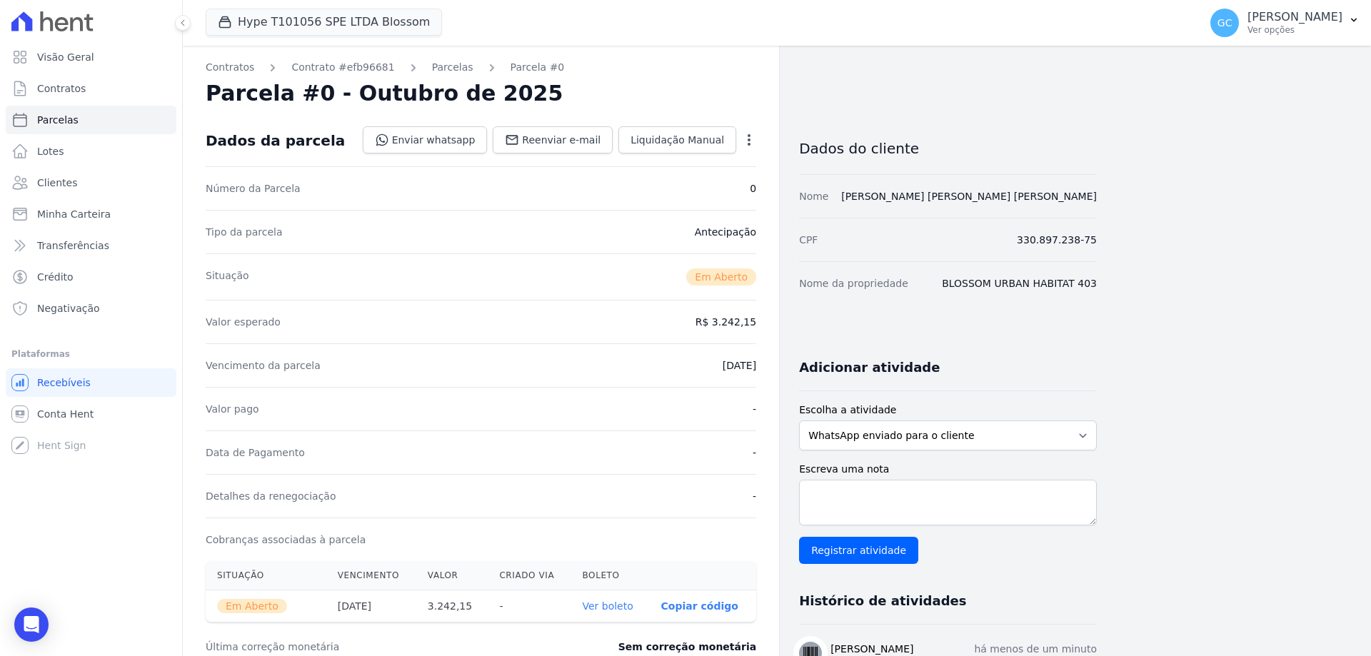
click at [623, 603] on link "Ver boleto" at bounding box center [607, 606] width 51 height 11
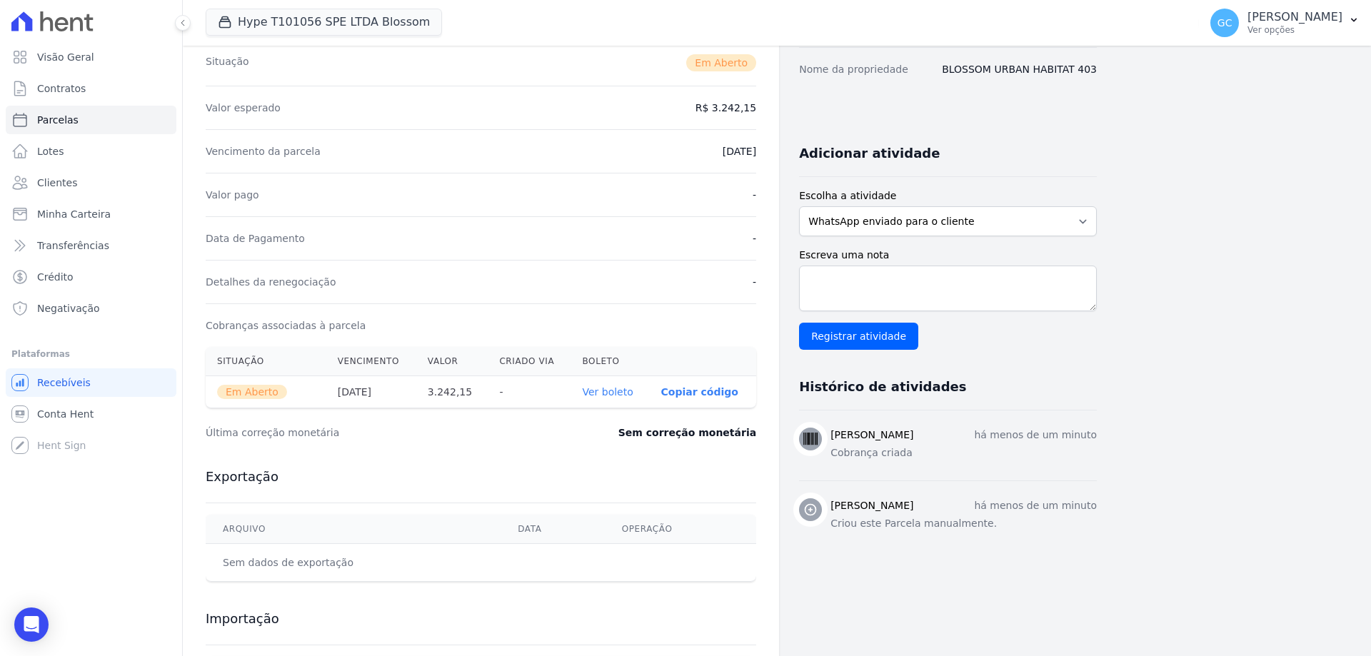
click at [615, 393] on link "Ver boleto" at bounding box center [607, 391] width 51 height 11
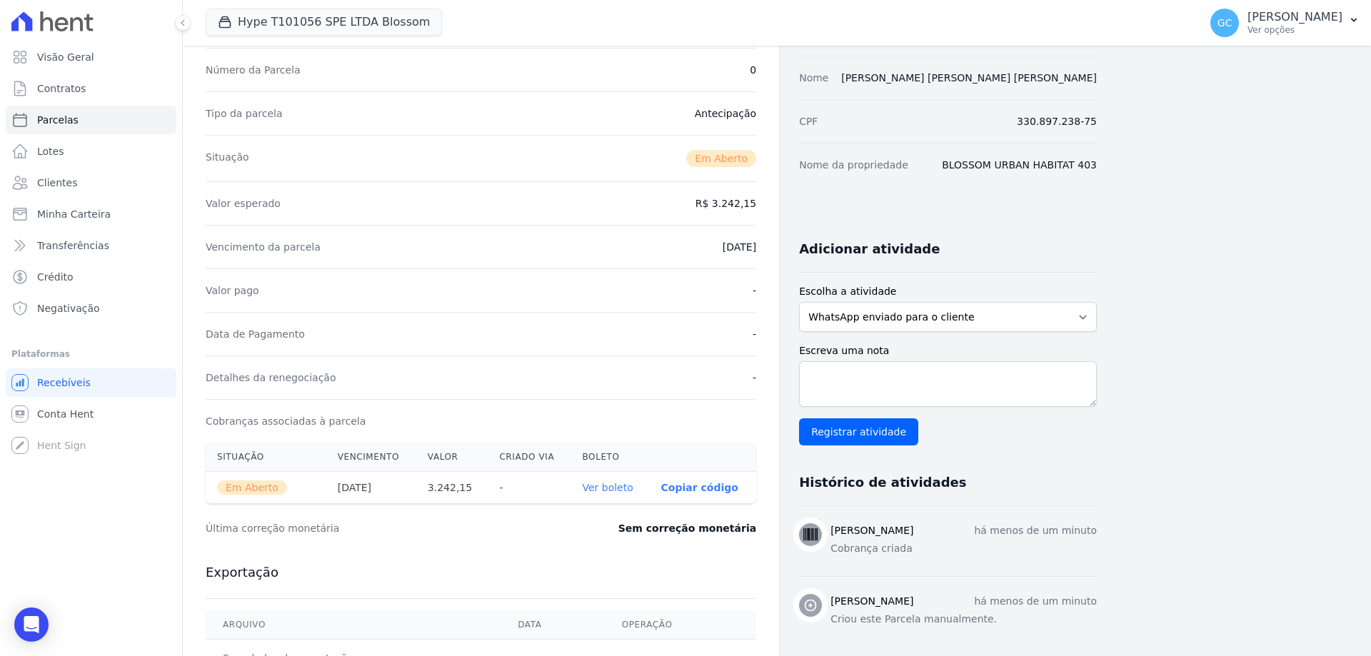
scroll to position [0, 0]
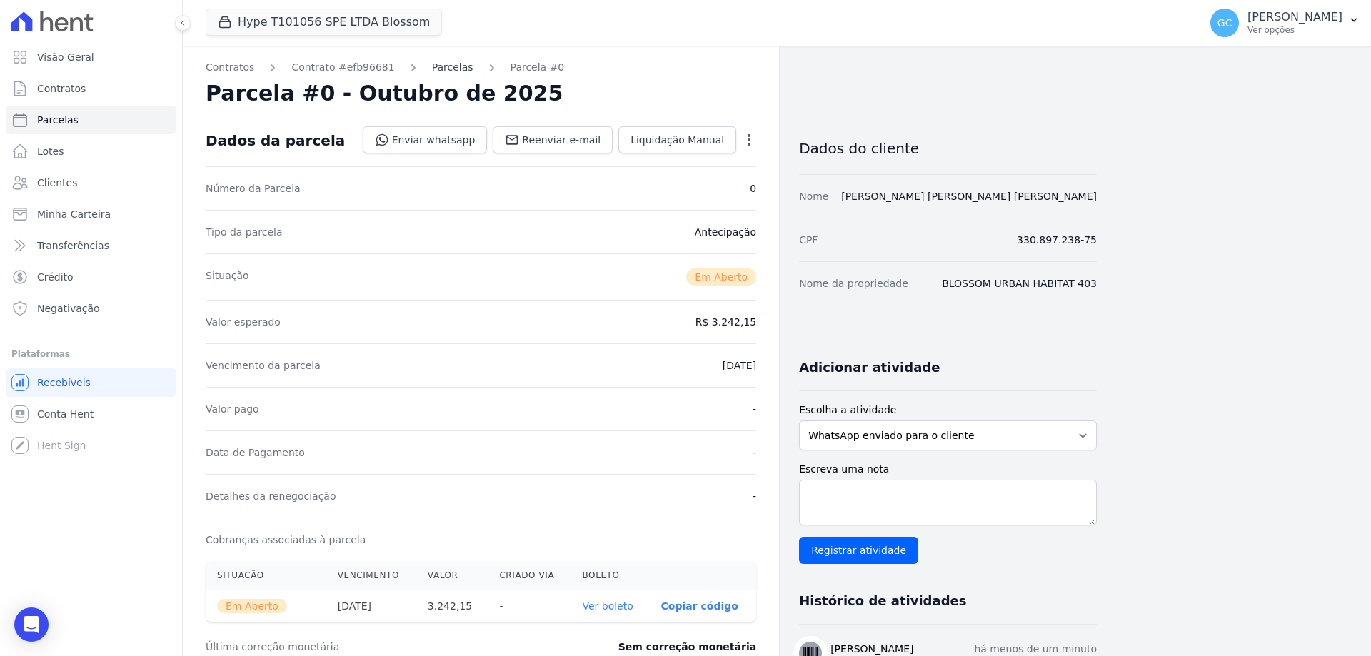
click at [438, 66] on link "Parcelas" at bounding box center [452, 67] width 41 height 15
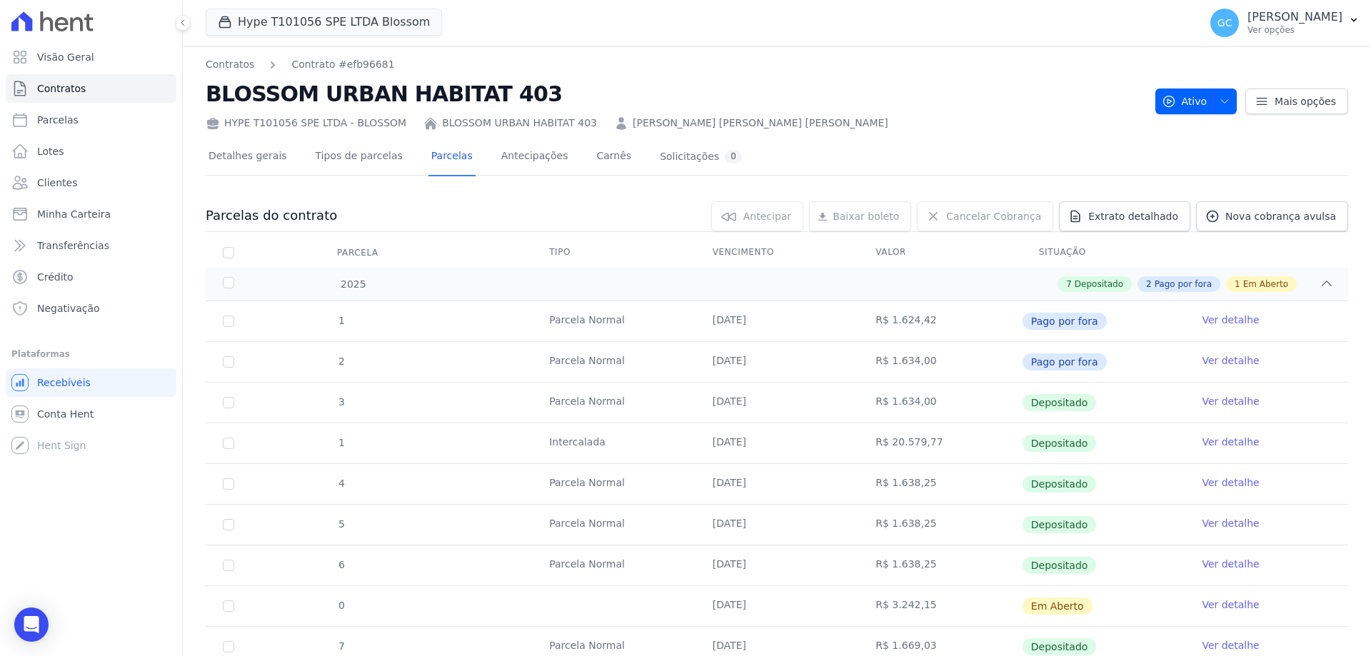
scroll to position [195, 0]
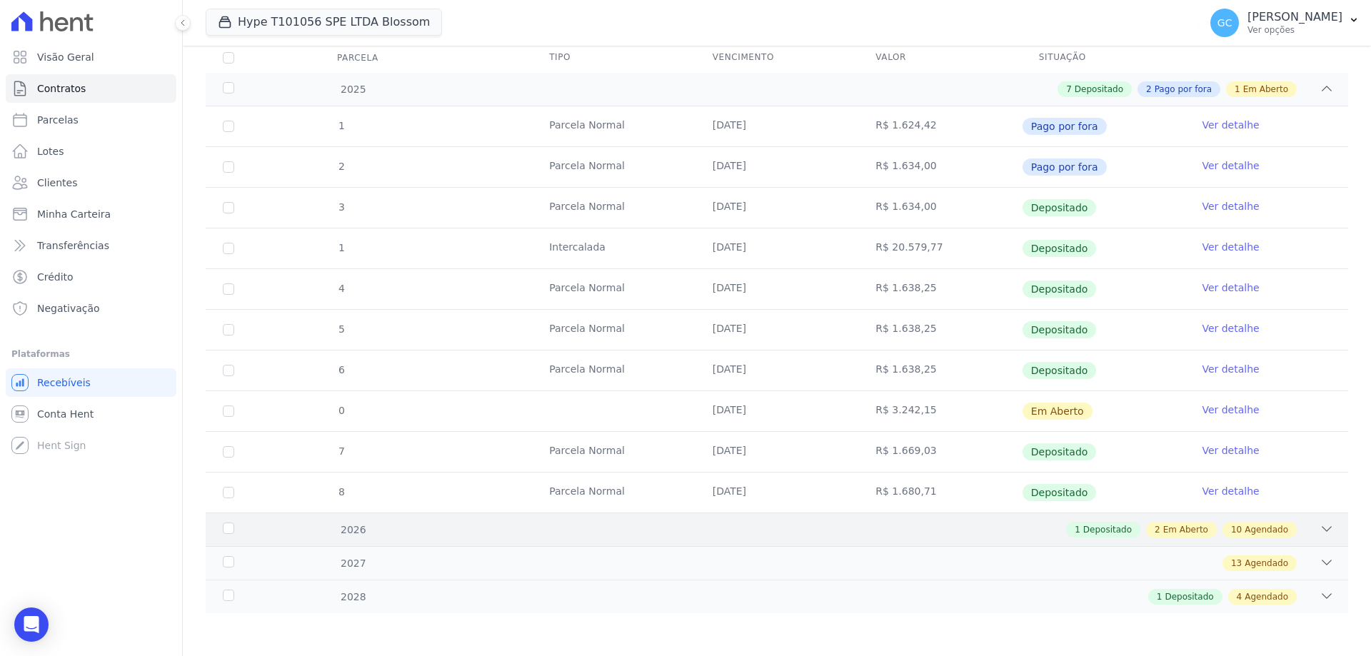
click at [1323, 530] on icon at bounding box center [1327, 529] width 9 height 4
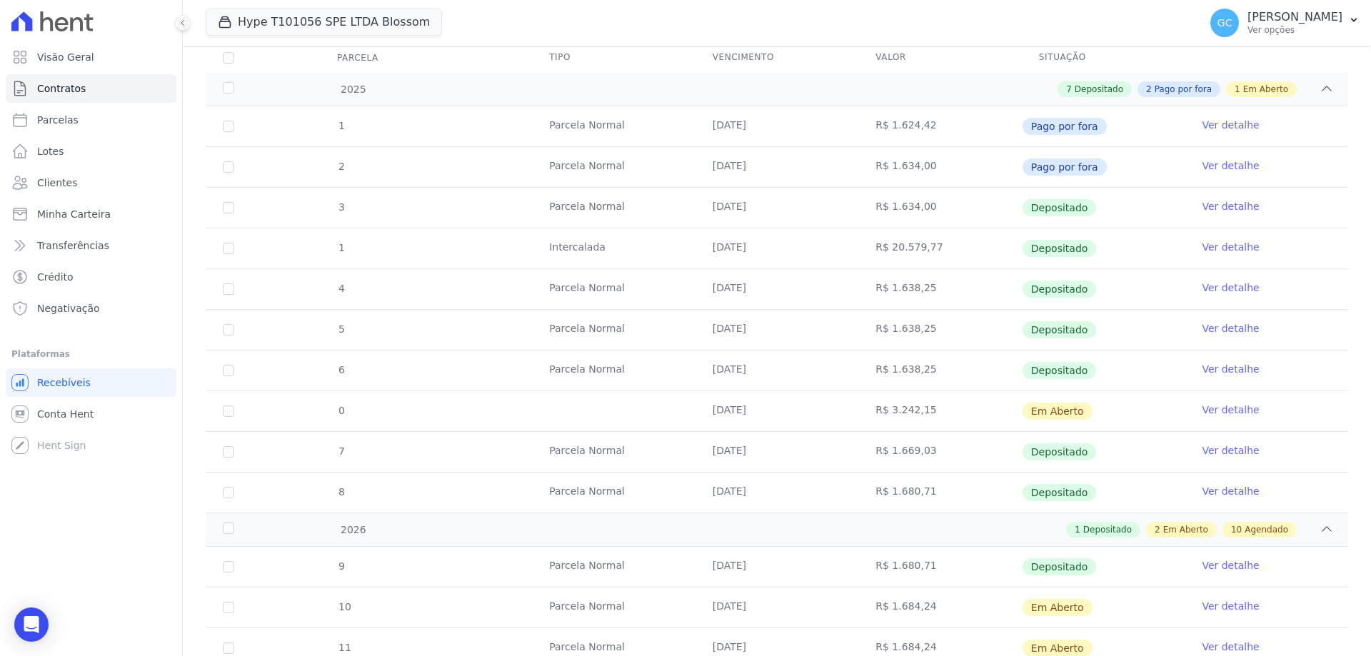
scroll to position [338, 0]
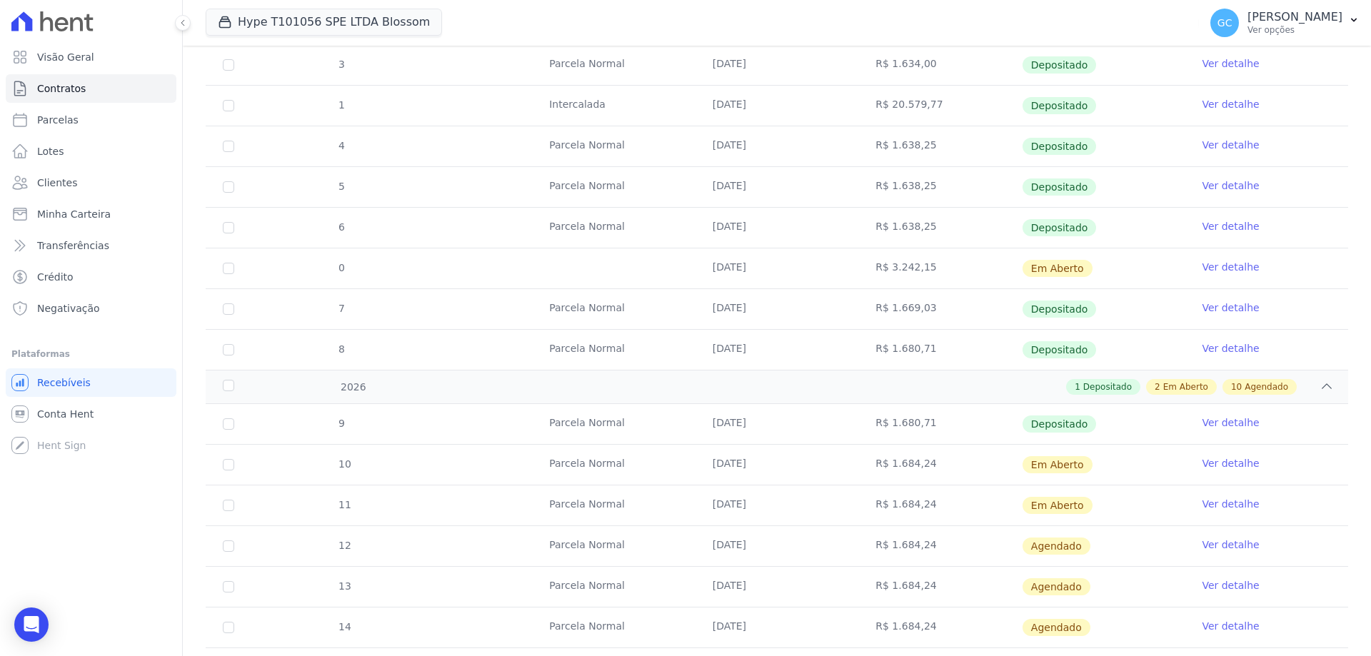
click at [1203, 463] on link "Ver detalhe" at bounding box center [1230, 463] width 57 height 14
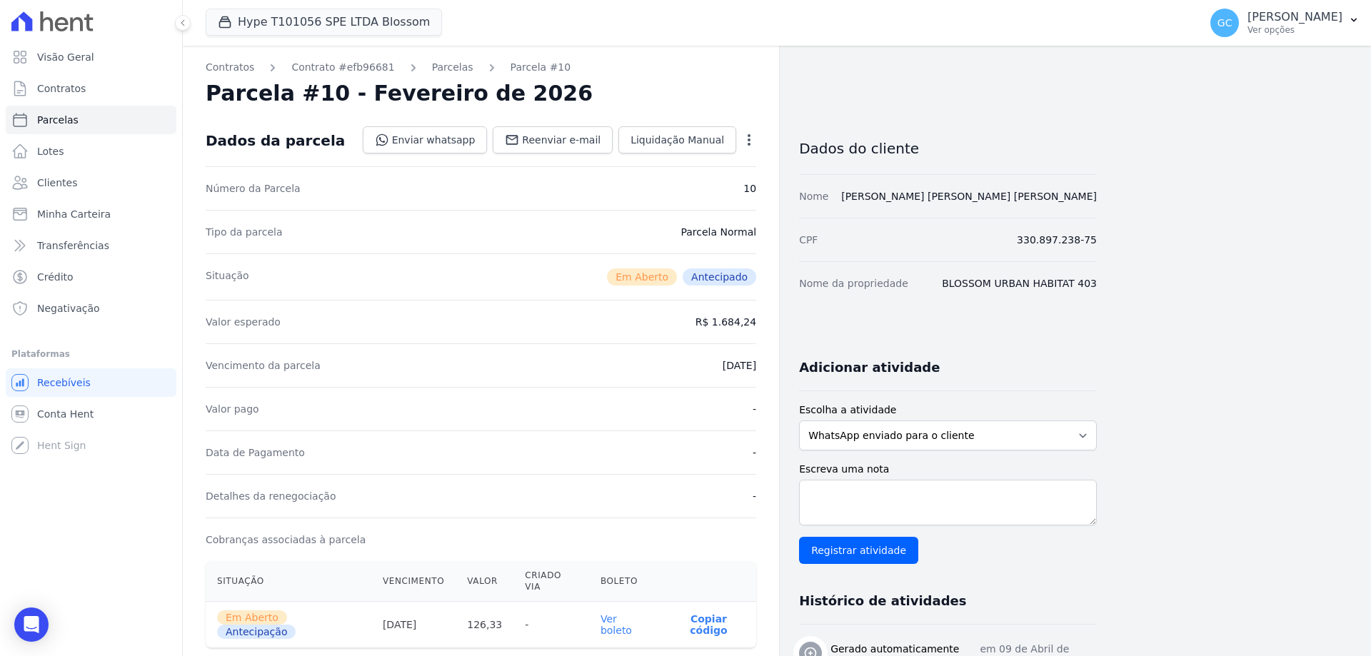
click at [748, 134] on icon "button" at bounding box center [749, 140] width 14 height 14
click at [686, 185] on link "Cancelar Cobrança" at bounding box center [688, 185] width 126 height 26
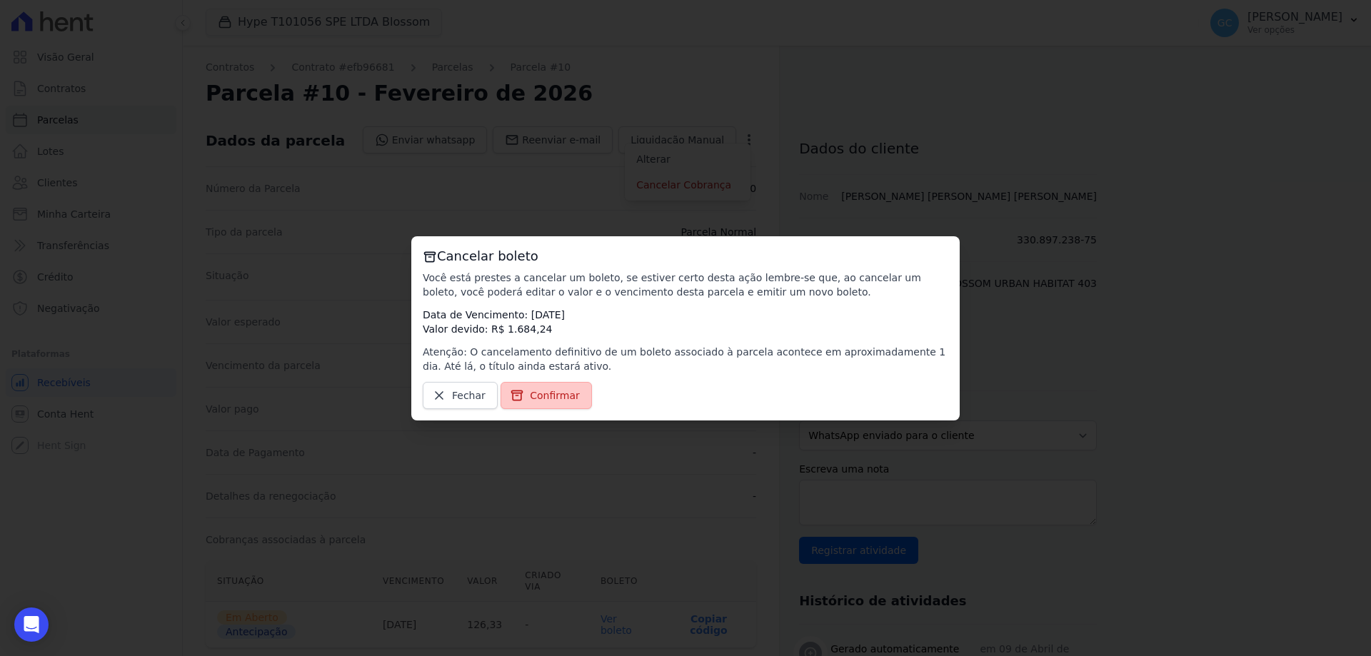
click at [561, 395] on span "Confirmar" at bounding box center [555, 396] width 50 height 14
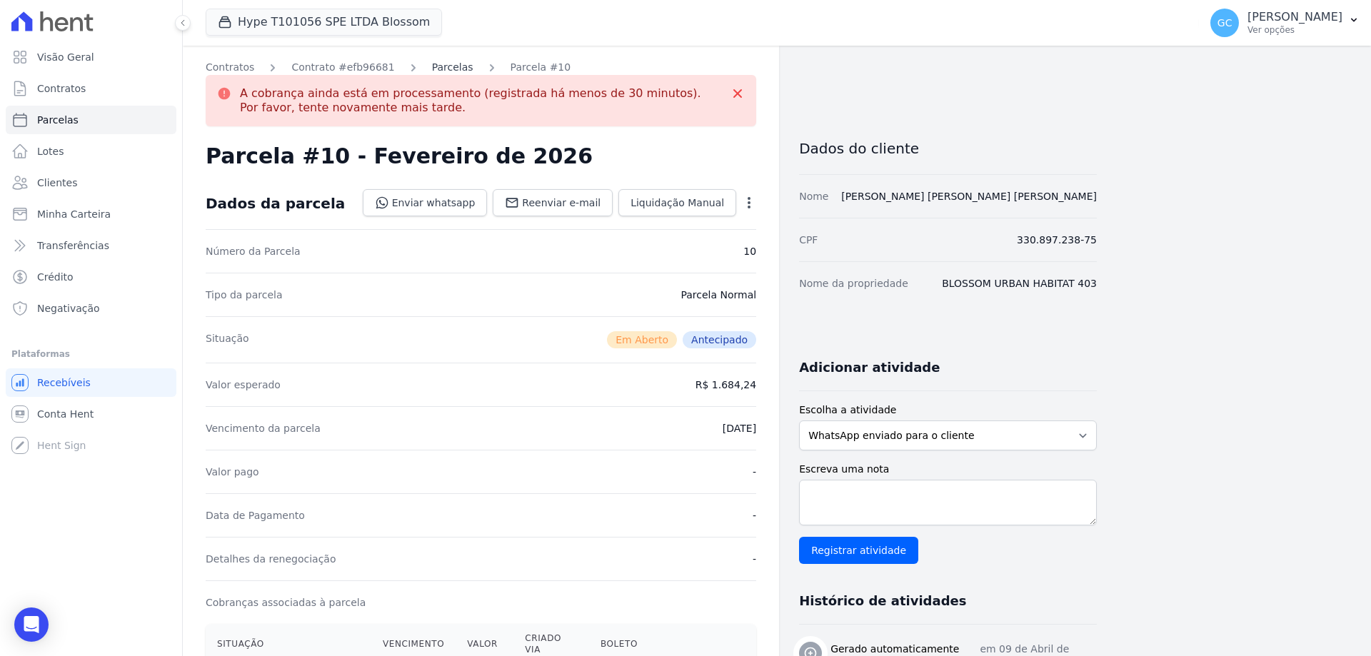
click at [432, 67] on link "Parcelas" at bounding box center [452, 67] width 41 height 15
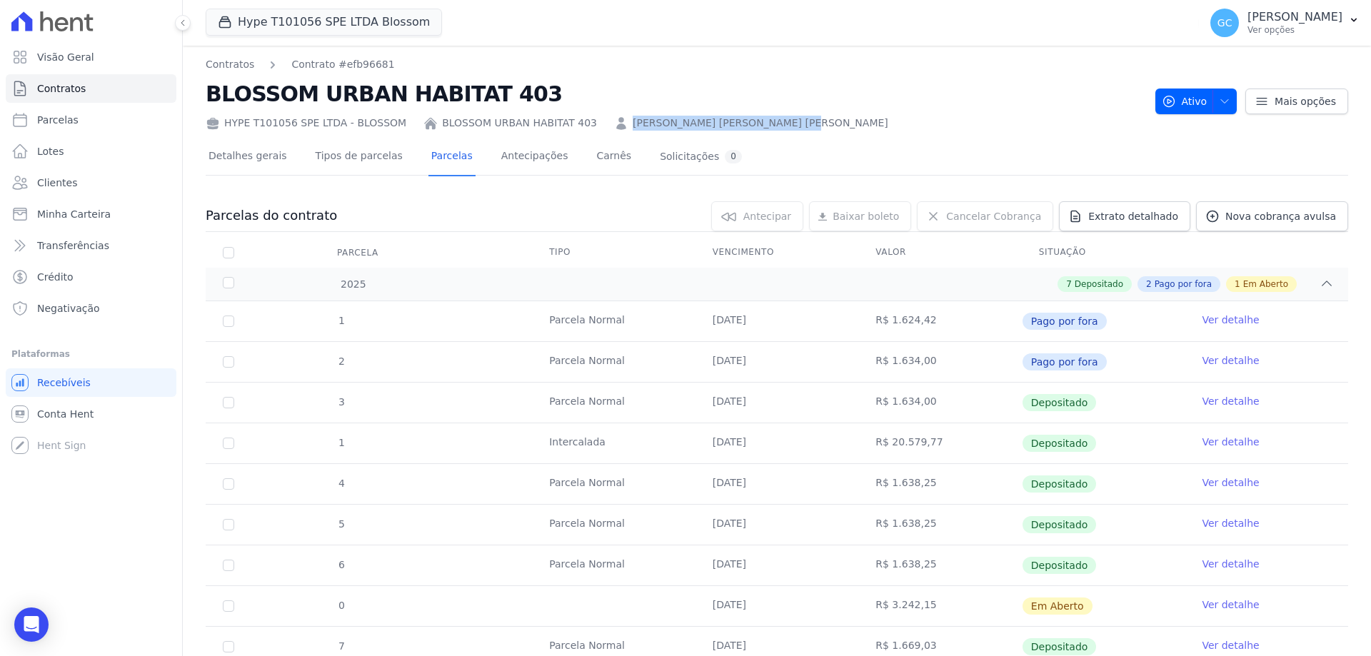
drag, startPoint x: 758, startPoint y: 126, endPoint x: 589, endPoint y: 127, distance: 168.5
click at [589, 127] on div "HYPE T101056 SPE LTDA - BLOSSOM BLOSSOM URBAN HABITAT 403 [PERSON_NAME] [PERSON…" at bounding box center [675, 120] width 938 height 21
copy link "[PERSON_NAME] [PERSON_NAME] [PERSON_NAME]"
